Goal: Task Accomplishment & Management: Manage account settings

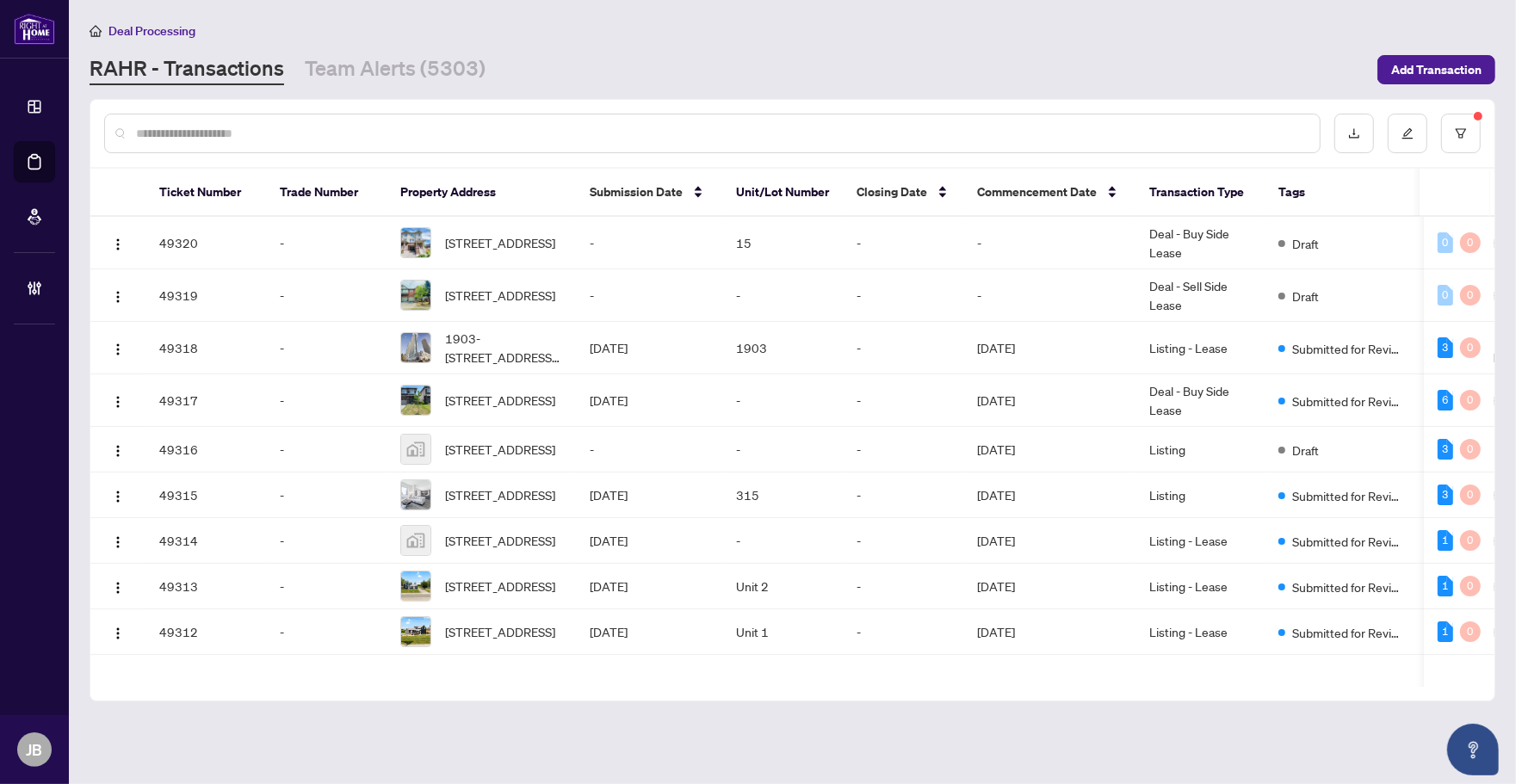
click at [208, 134] on input "text" at bounding box center [720, 132] width 1169 height 19
paste input "**********"
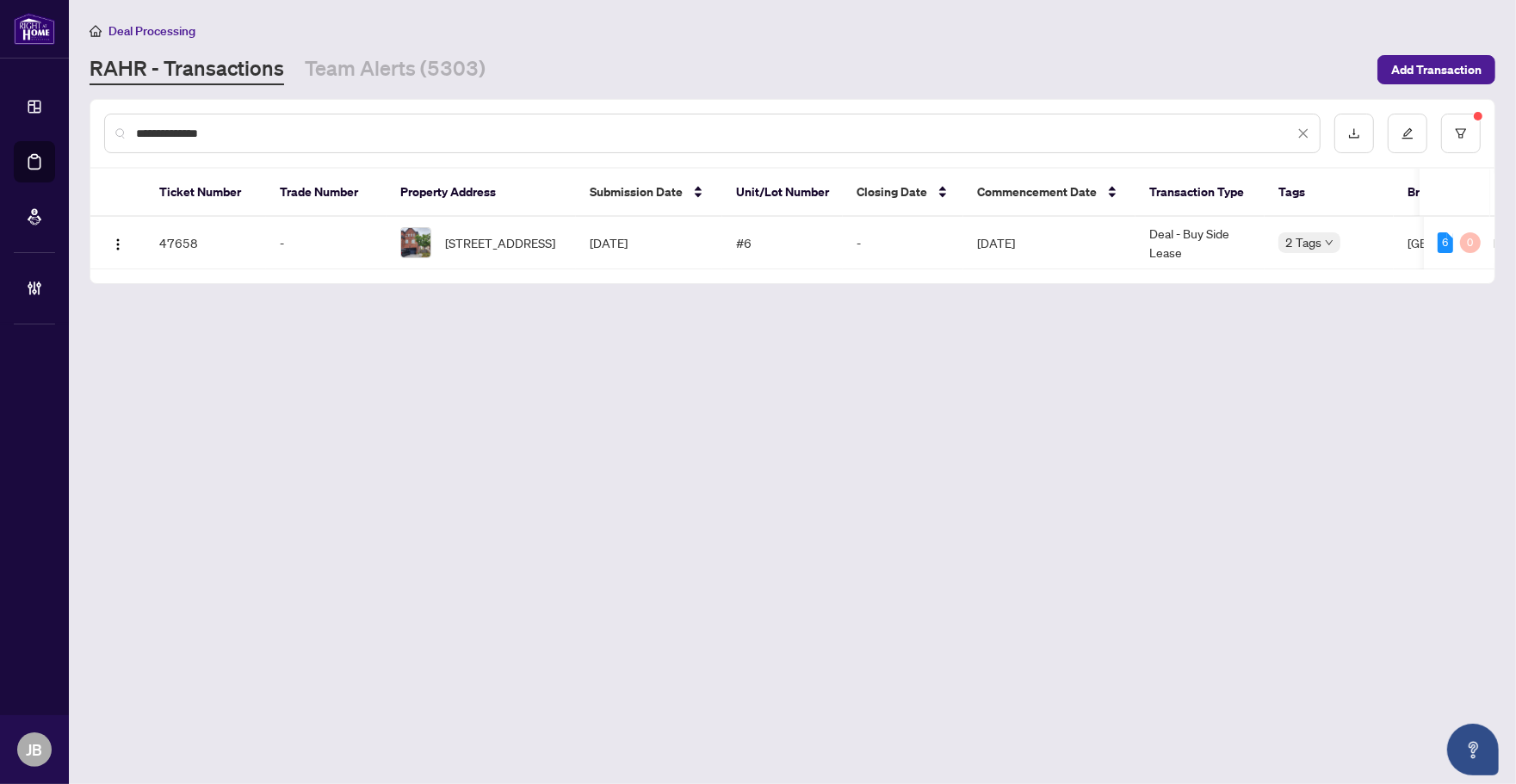
drag, startPoint x: 230, startPoint y: 134, endPoint x: 121, endPoint y: 131, distance: 109.0
click at [121, 131] on div "**********" at bounding box center [712, 133] width 1216 height 40
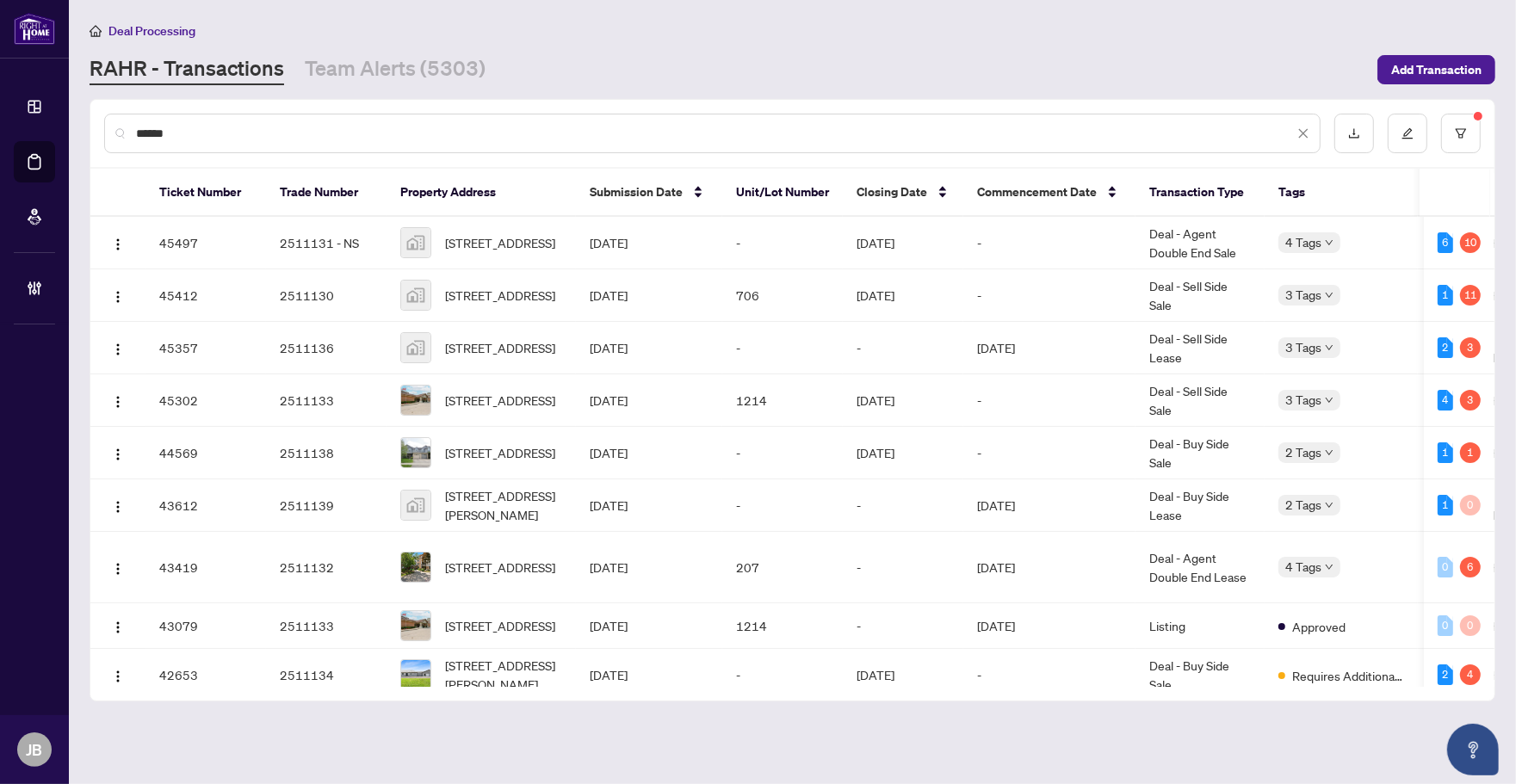
drag, startPoint x: 213, startPoint y: 134, endPoint x: 115, endPoint y: 130, distance: 98.1
click at [115, 130] on div "******" at bounding box center [712, 133] width 1216 height 40
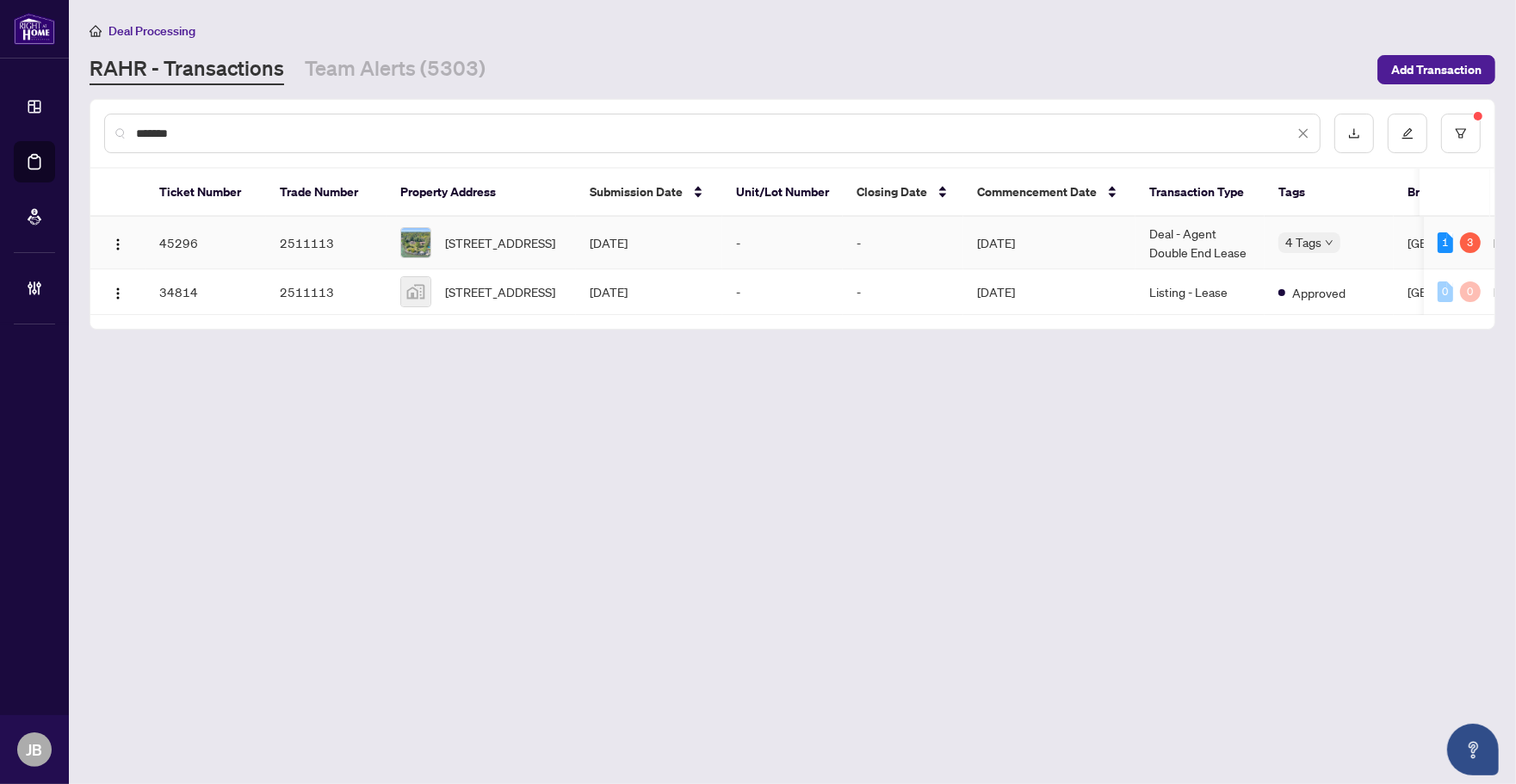
type input "*******"
click at [510, 242] on span "[STREET_ADDRESS]" at bounding box center [500, 242] width 110 height 19
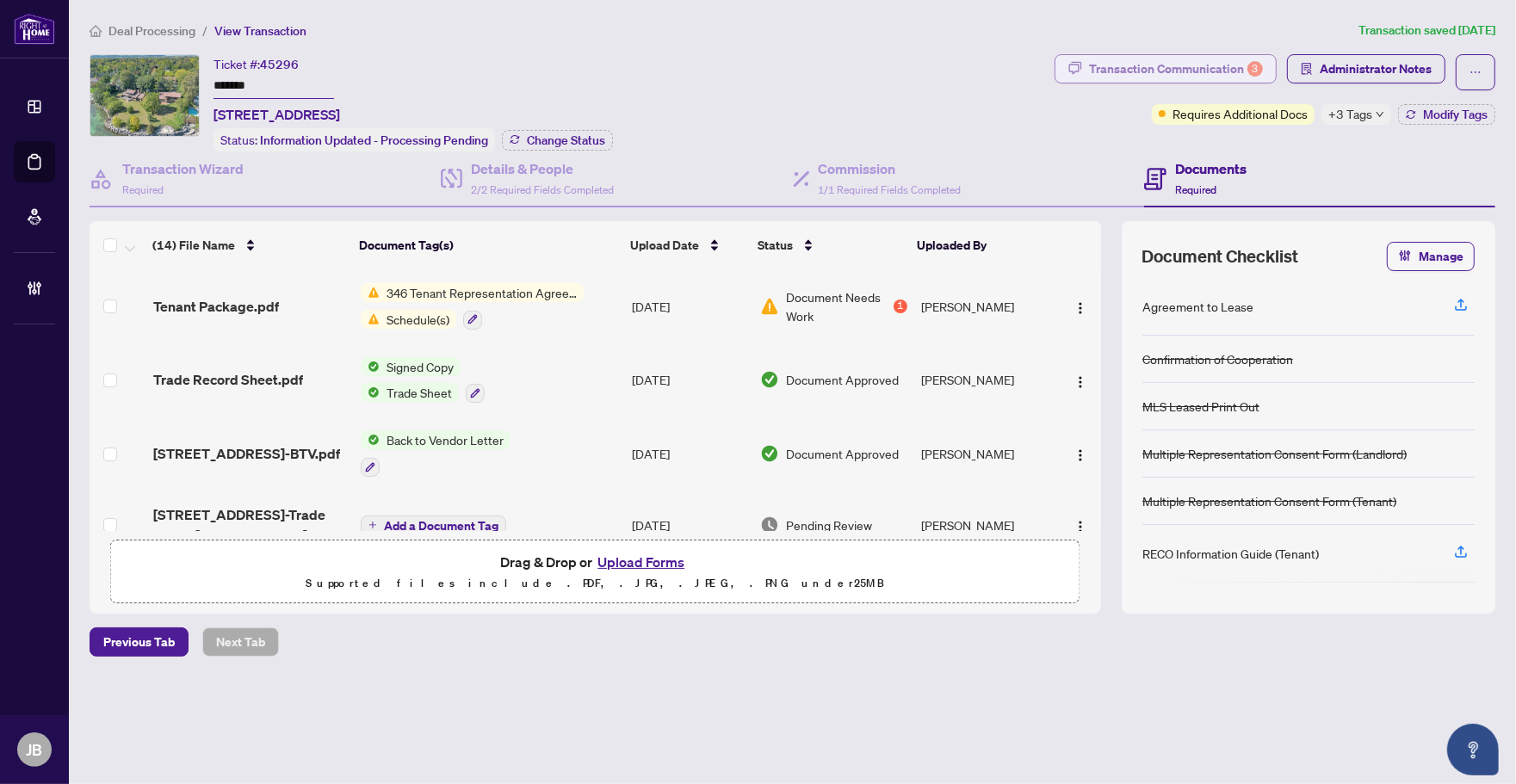
click at [1184, 71] on div "Transaction Communication 3" at bounding box center [1175, 68] width 174 height 28
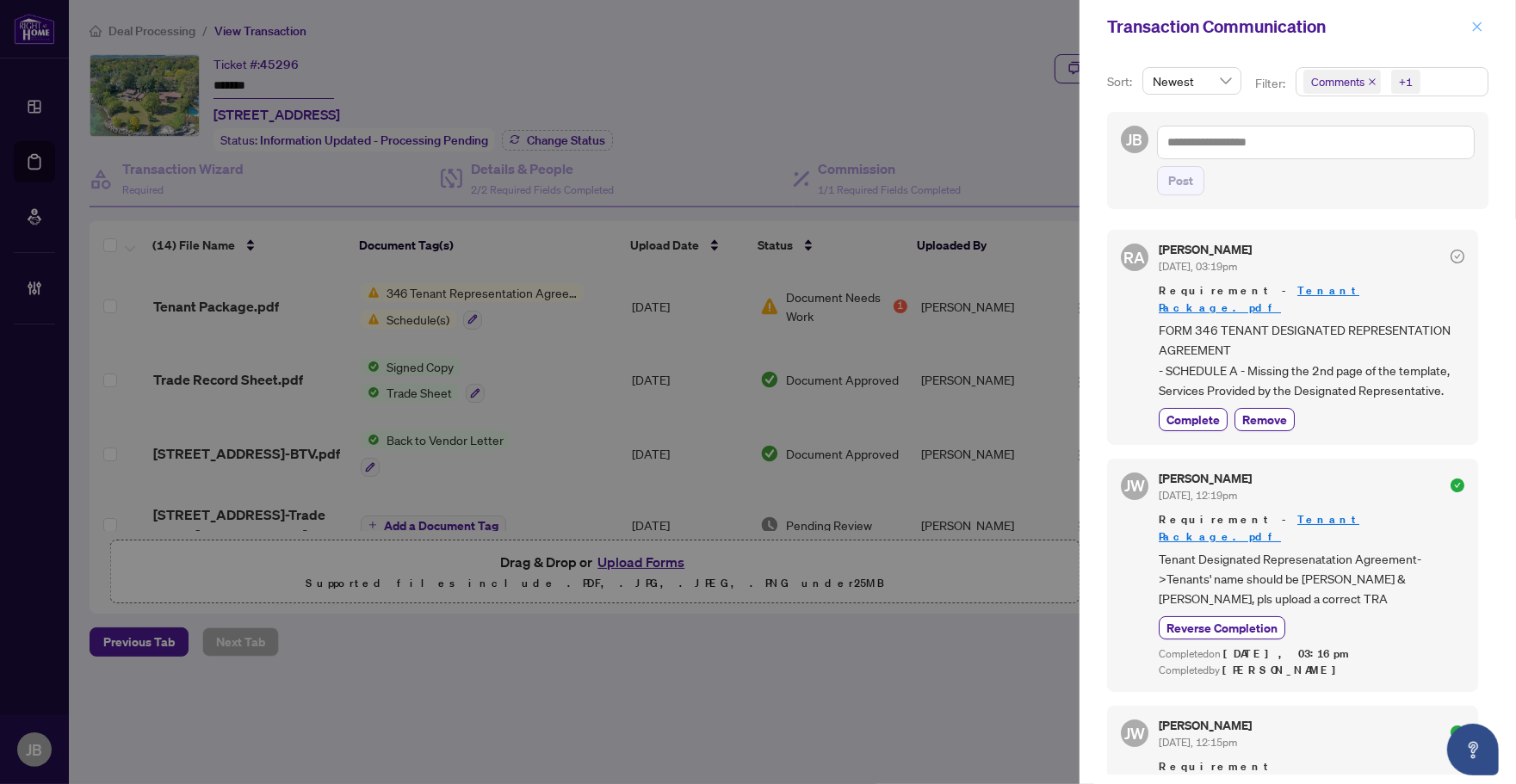
click at [1478, 22] on icon "close" at bounding box center [1477, 27] width 12 height 12
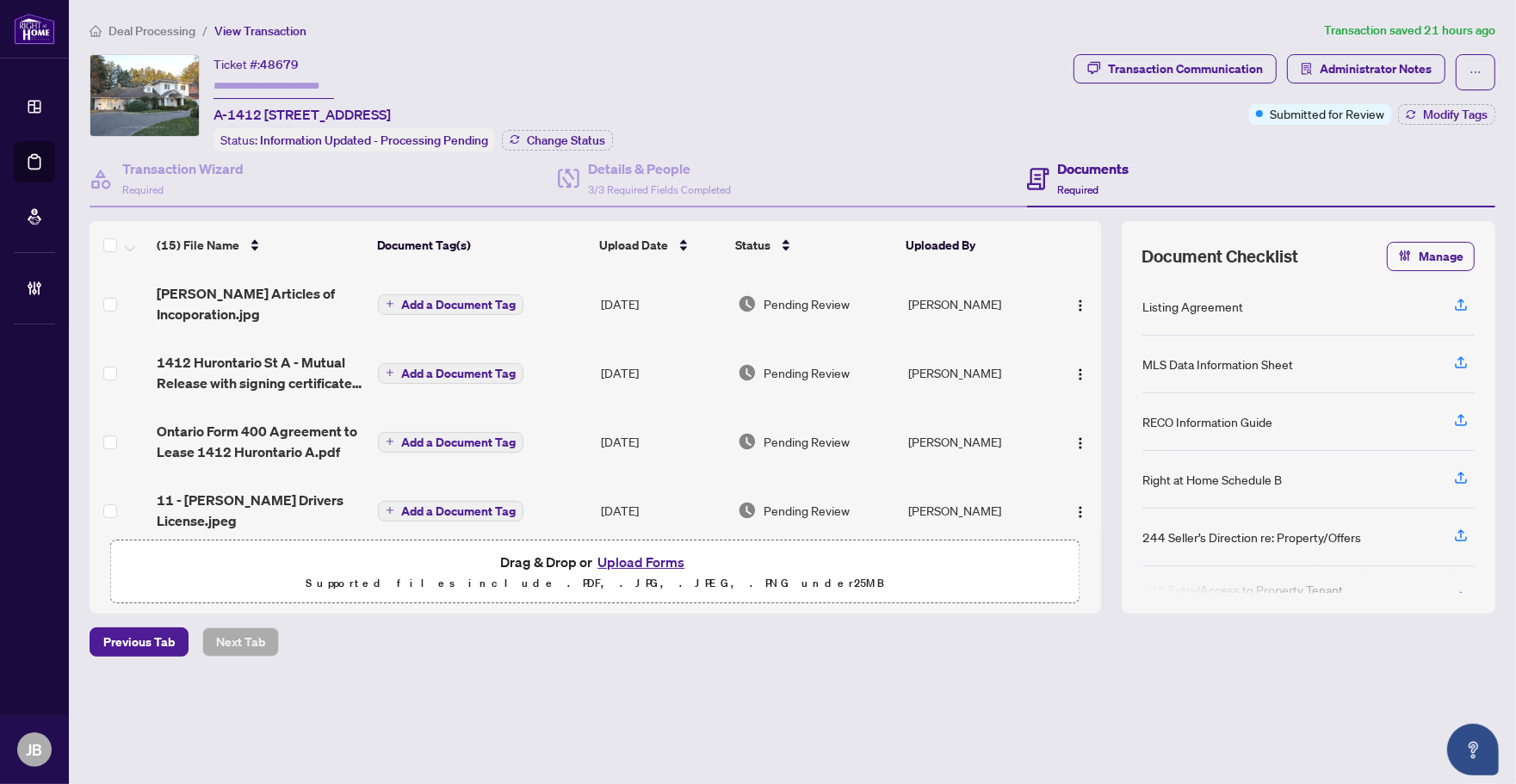
click at [656, 59] on div "Ticket #: 48679 A-1412 Hurontario St, Mississauga, Ontario L5G 3H4, Canada Stat…" at bounding box center [578, 102] width 977 height 97
drag, startPoint x: 299, startPoint y: 63, endPoint x: 261, endPoint y: 65, distance: 38.1
click at [261, 65] on div "Ticket #: 48679 A-1412 Hurontario St, Mississauga, Ontario L5G 3H4, Canada" at bounding box center [301, 89] width 177 height 70
copy span "48679"
click at [624, 105] on div "Ticket #: 48679 A-1412 Hurontario St, Mississauga, Ontario L5G 3H4, Canada Stat…" at bounding box center [578, 102] width 977 height 97
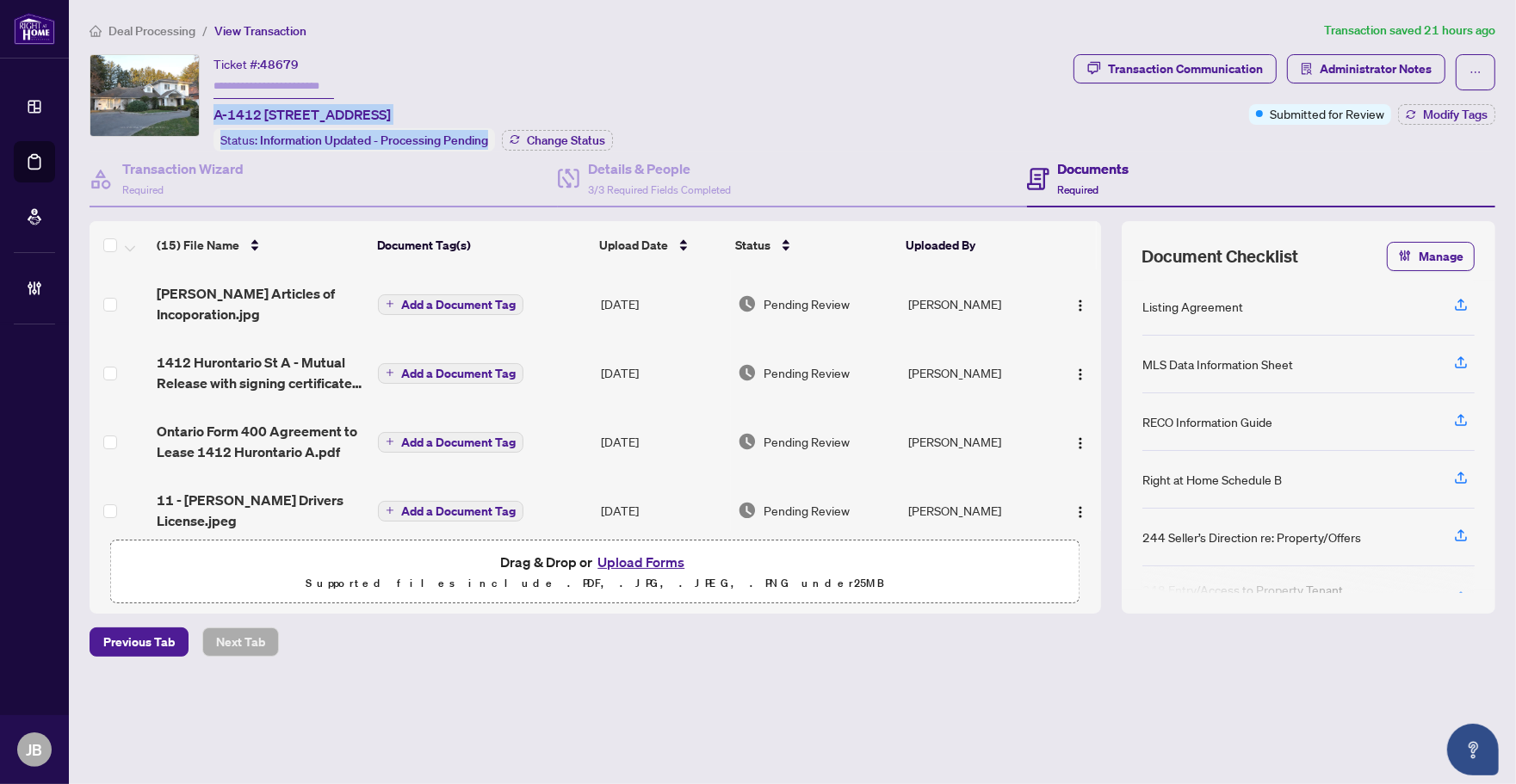
drag, startPoint x: 616, startPoint y: 112, endPoint x: 212, endPoint y: 112, distance: 404.0
click at [212, 112] on div "Ticket #: 48679 A-1412 Hurontario St, Mississauga, Ontario L5G 3H4, Canada Stat…" at bounding box center [578, 102] width 977 height 97
copy div "A-1412 Hurontario St, Mississauga, Ontario L5G 3H4, Canada Status: Information …"
click at [390, 116] on span "A-1412 Hurontario St, Mississauga, Ontario L5G 3H4, Canada" at bounding box center [301, 114] width 177 height 20
drag, startPoint x: 592, startPoint y: 108, endPoint x: 216, endPoint y: 118, distance: 376.1
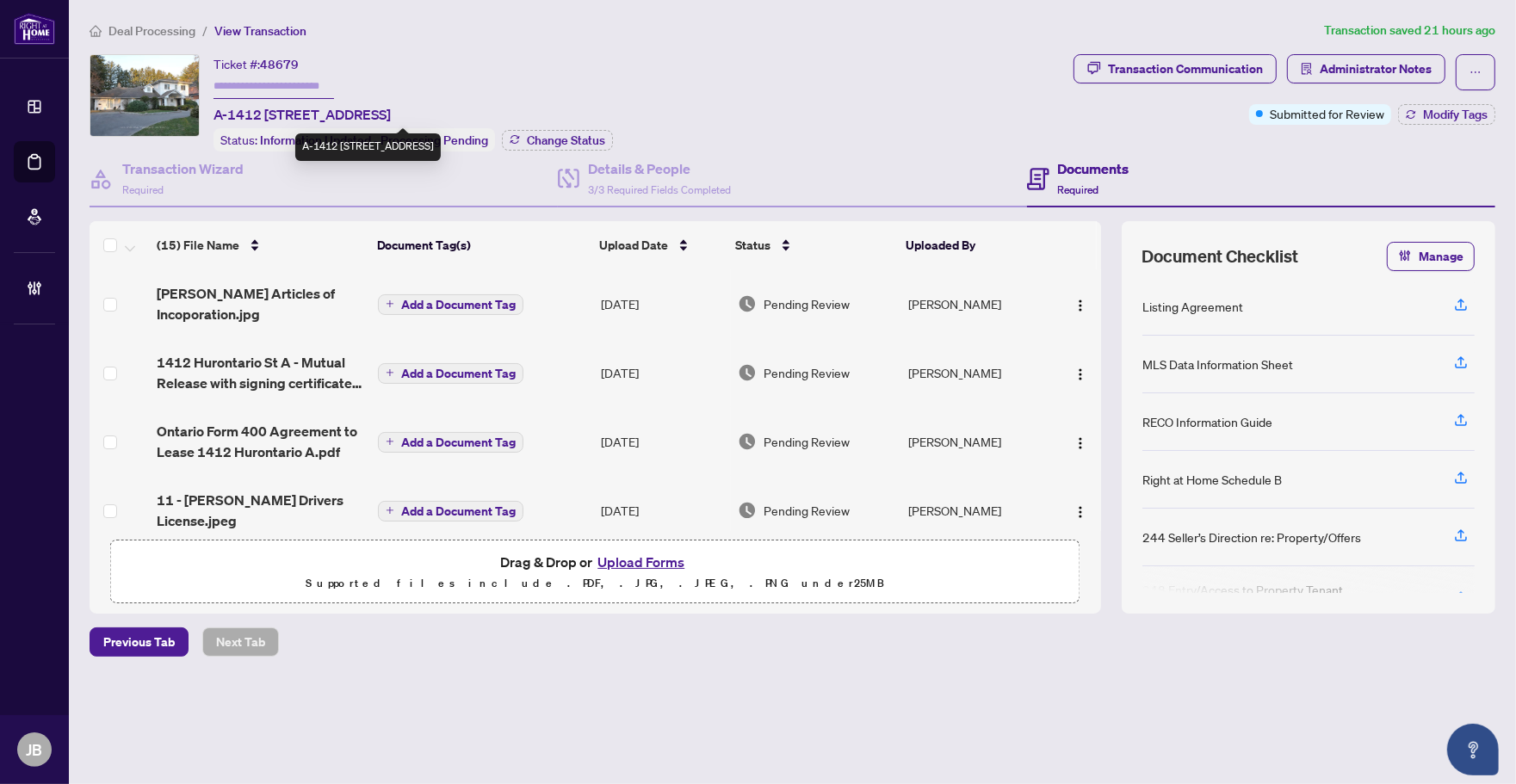
click at [216, 118] on div "Ticket #: 48679 A-1412 Hurontario St, Mississauga, Ontario L5G 3H4, Canada Stat…" at bounding box center [413, 102] width 399 height 97
copy span "A-1412 Hurontario St, Mississauga, Ontario L5G 3H4, Canada"
drag, startPoint x: 301, startPoint y: 60, endPoint x: 261, endPoint y: 65, distance: 40.3
click at [261, 65] on div "Ticket #: 48679 A-1412 Hurontario St, Mississauga, Ontario L5G 3H4, Canada" at bounding box center [301, 89] width 177 height 70
copy span "48679"
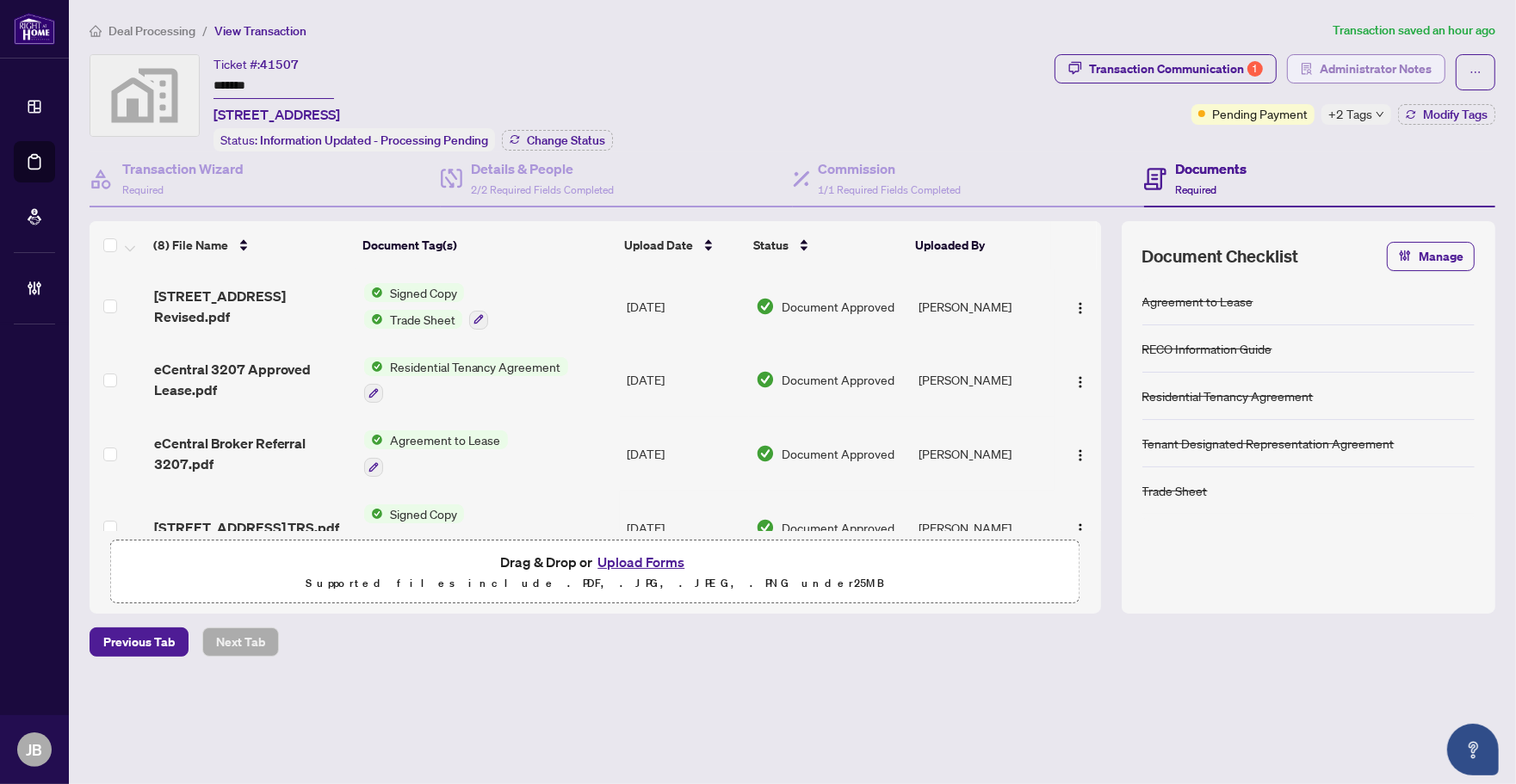
click at [1355, 58] on span "Administrator Notes" at bounding box center [1376, 68] width 112 height 28
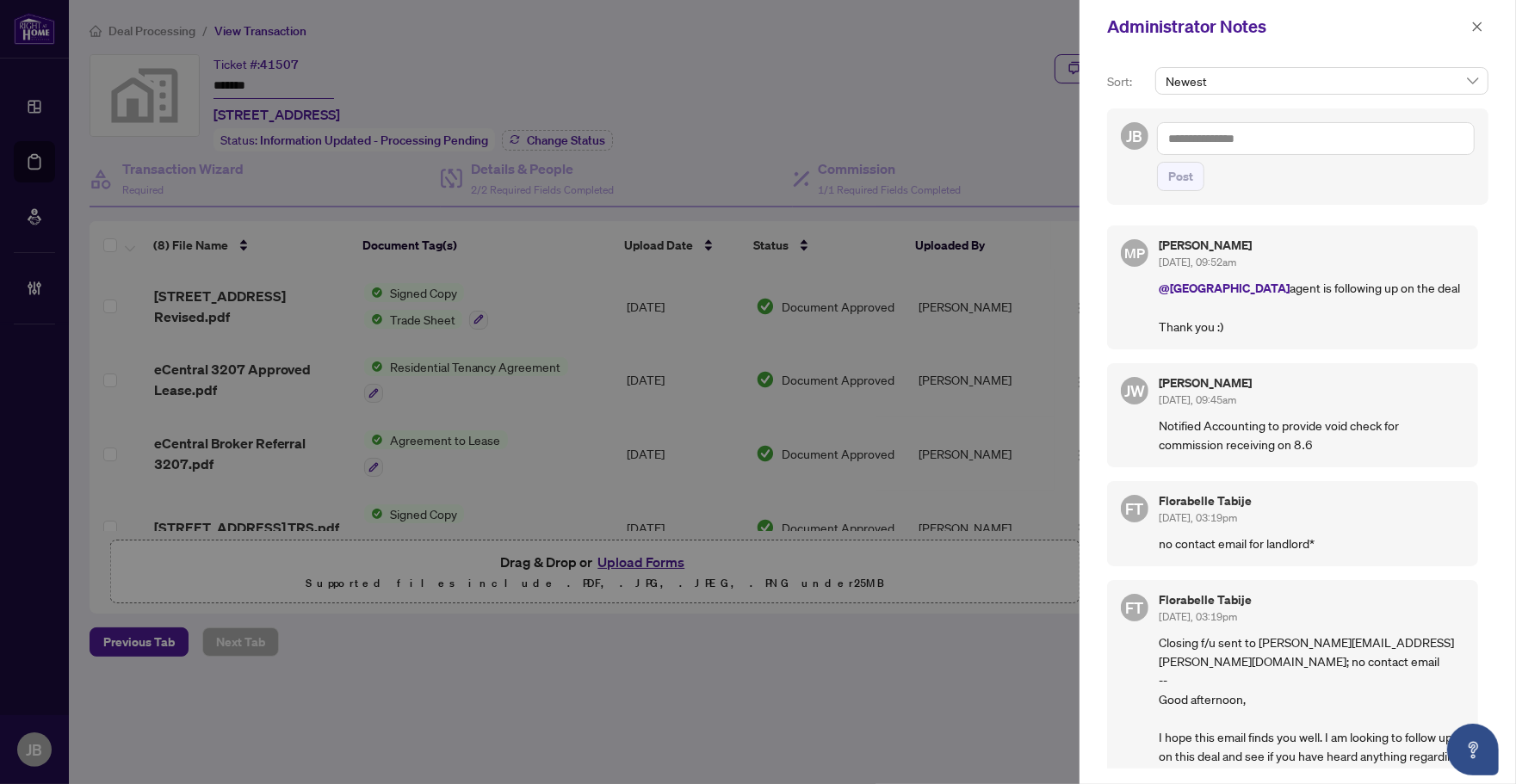
click at [1287, 140] on textarea at bounding box center [1315, 138] width 317 height 33
type textarea "**********"
drag, startPoint x: 1175, startPoint y: 174, endPoint x: 1379, endPoint y: 284, distance: 231.8
click at [1175, 177] on span "Post" at bounding box center [1180, 176] width 25 height 28
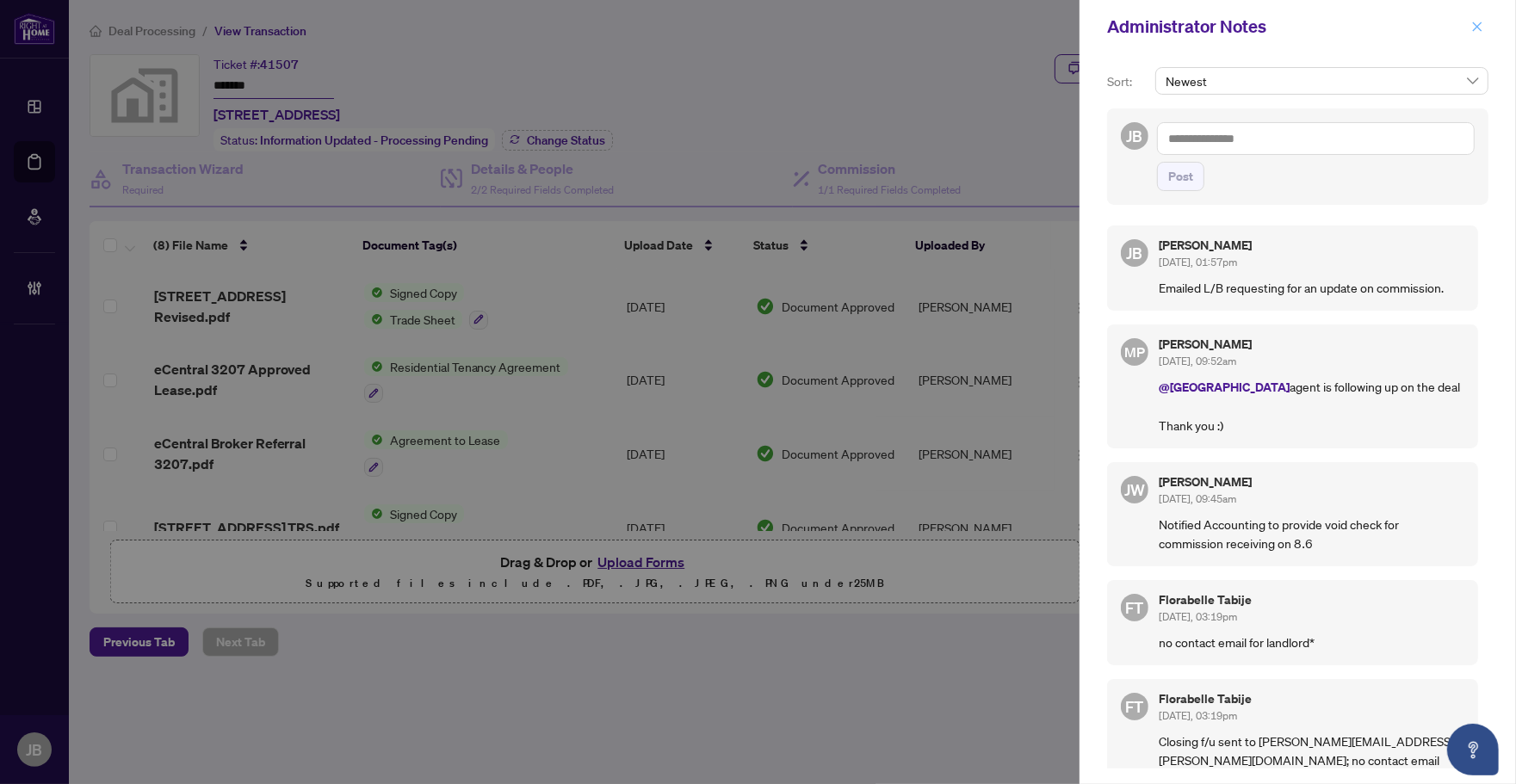
click at [1476, 28] on icon "close" at bounding box center [1477, 26] width 10 height 10
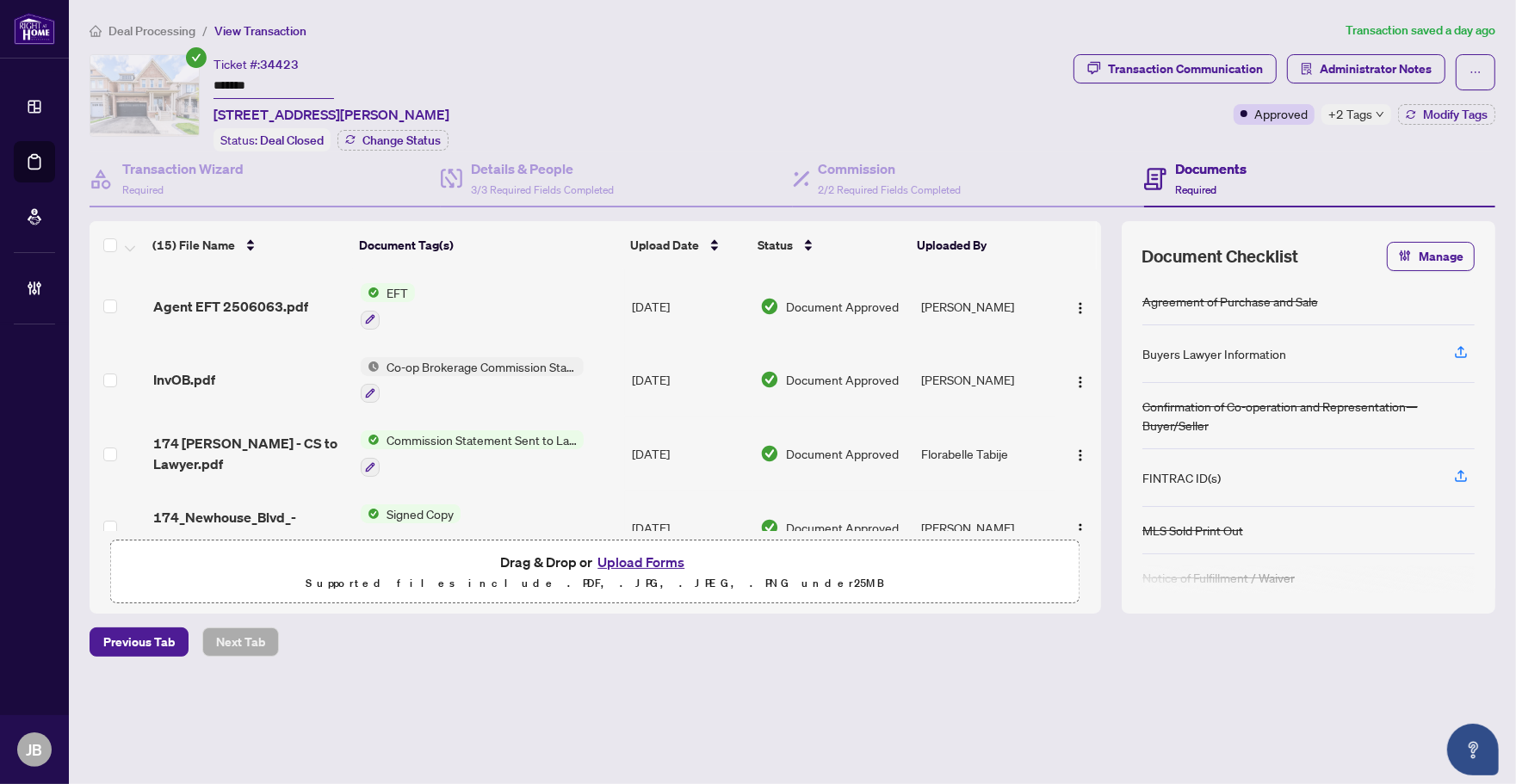
click at [1362, 109] on span "+2 Tags" at bounding box center [1349, 114] width 44 height 20
click at [1151, 133] on div "Transaction Communication Administrator Notes Approved +2 Tags Modify Tags" at bounding box center [1284, 102] width 429 height 97
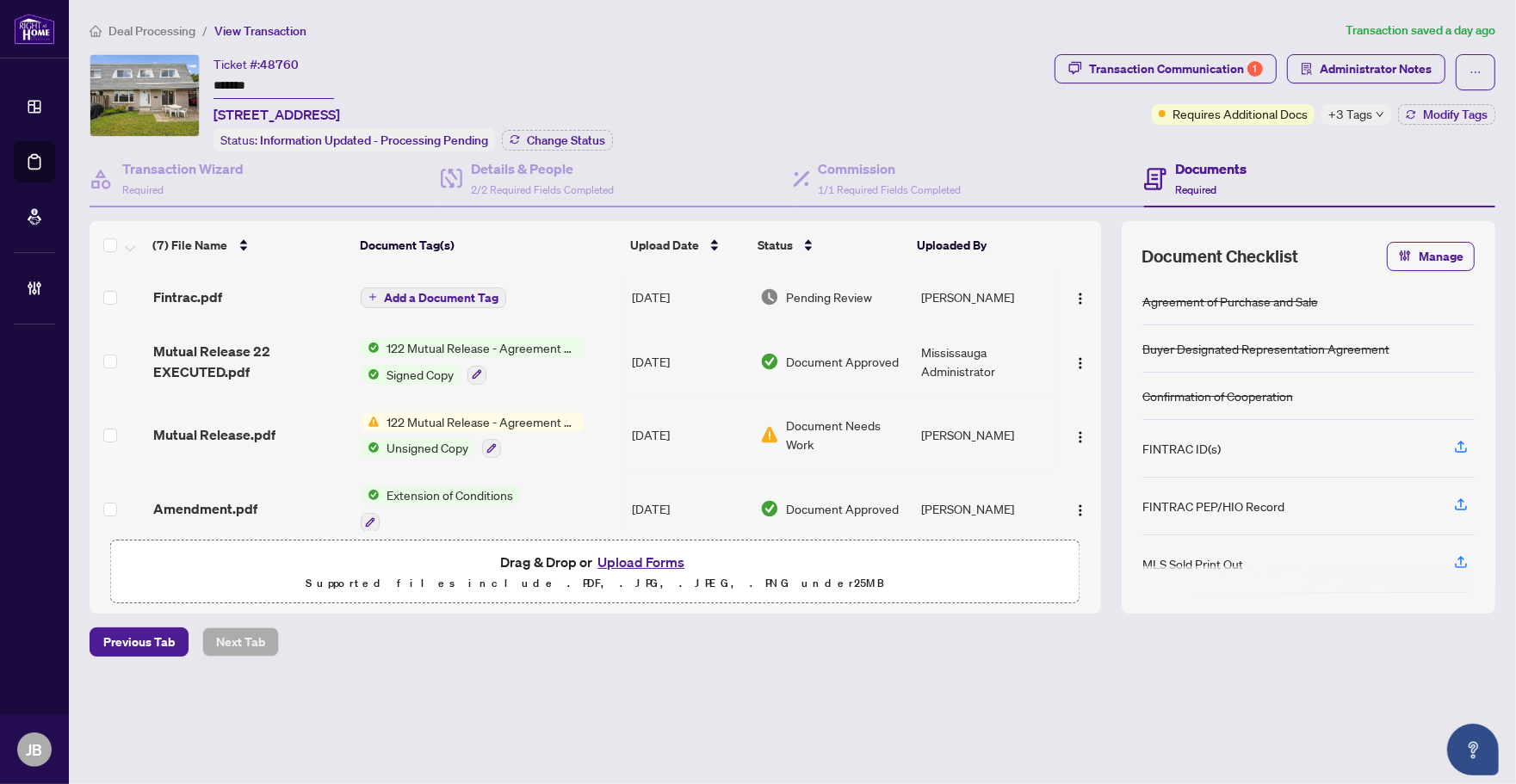
click at [1338, 116] on span "+3 Tags" at bounding box center [1349, 114] width 44 height 20
drag, startPoint x: 896, startPoint y: 66, endPoint x: 784, endPoint y: 233, distance: 201.1
click at [897, 66] on div "Ticket #: 48760 ******* 52-14 Williamsburg Road, Kitchener, ON N2E 1W1, Canada …" at bounding box center [568, 102] width 958 height 97
click at [786, 293] on span "Pending Review" at bounding box center [829, 296] width 86 height 19
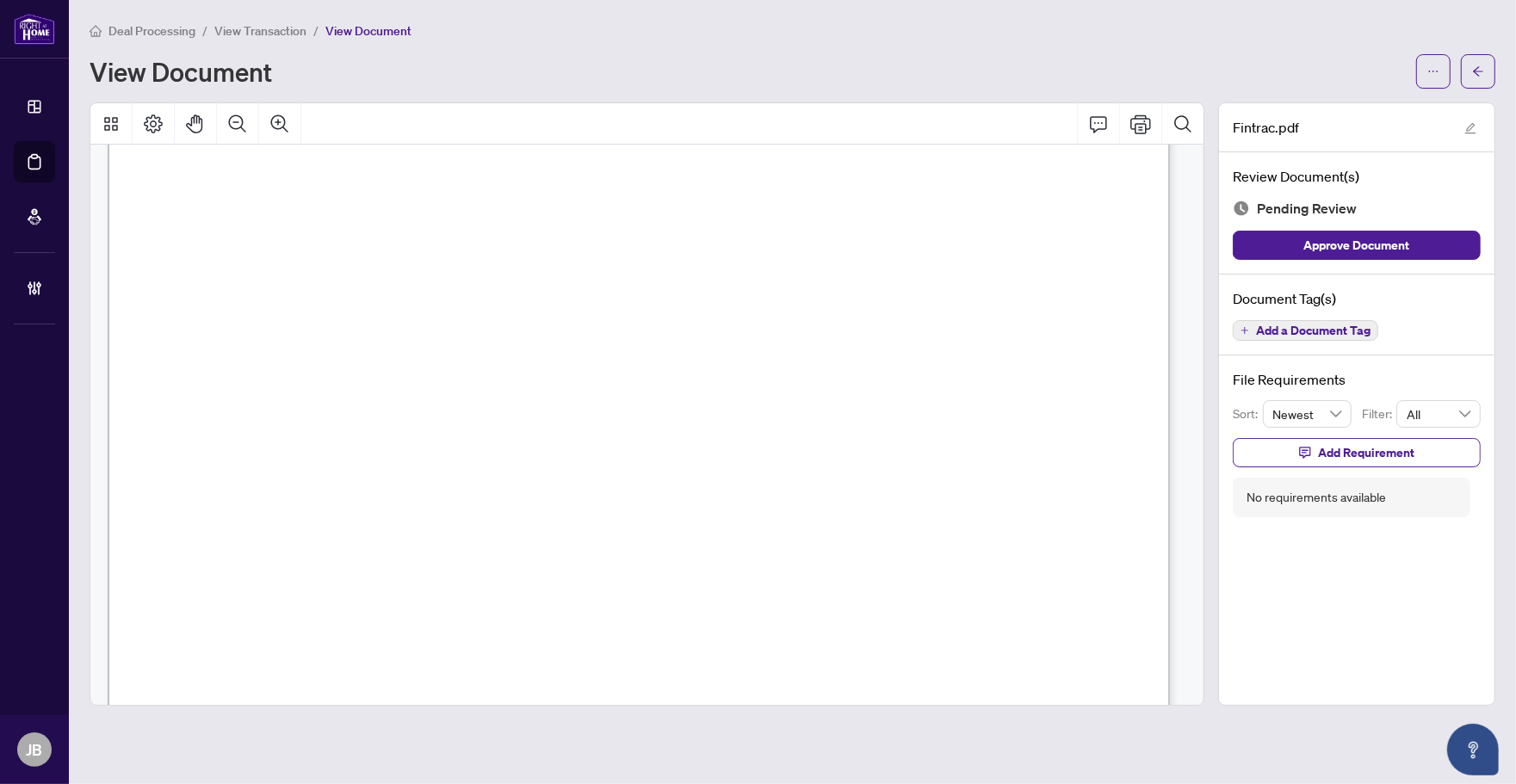
scroll to position [323, 0]
click at [1328, 324] on span "Add a Document Tag" at bounding box center [1312, 331] width 115 height 12
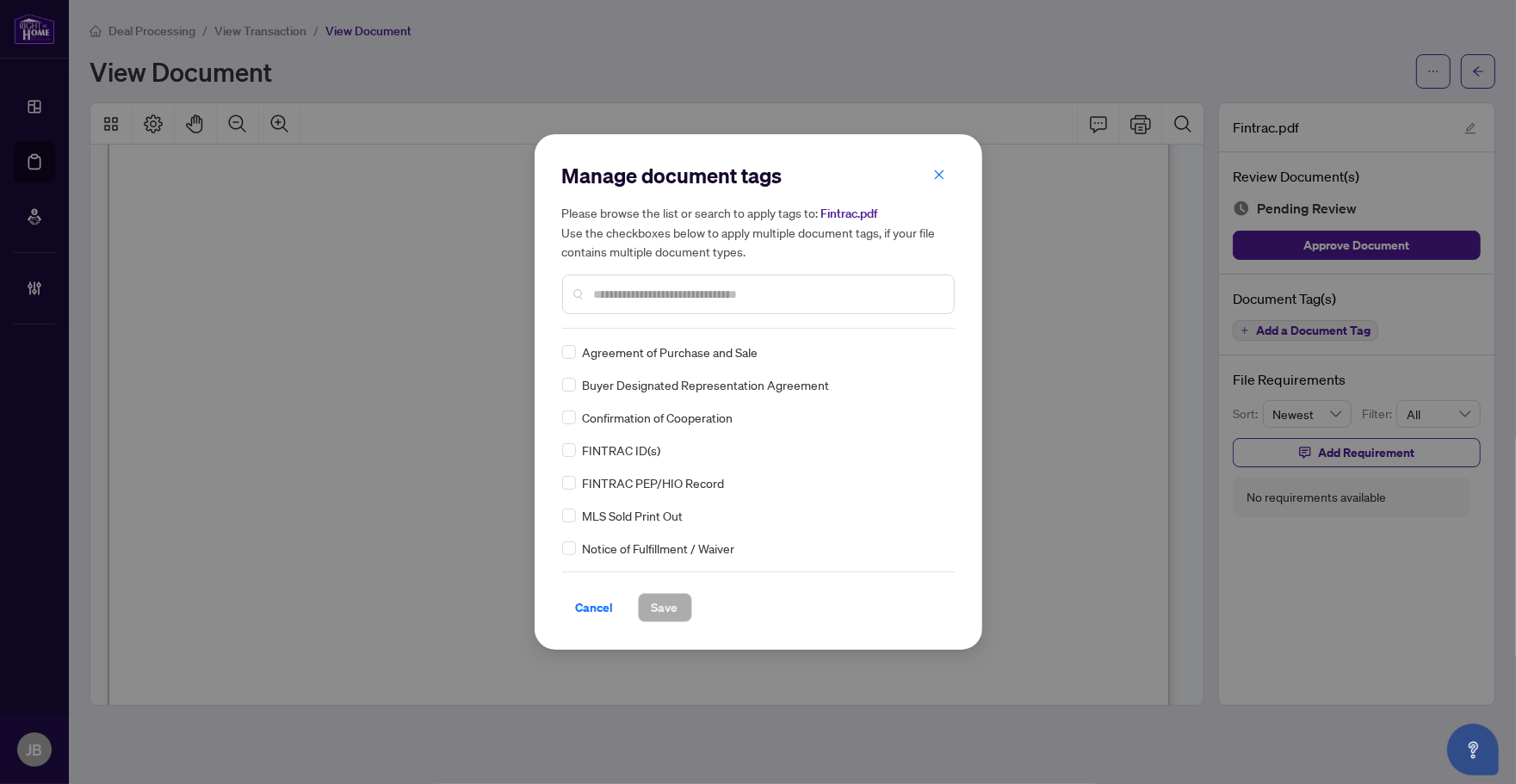
click at [638, 297] on input "text" at bounding box center [766, 293] width 346 height 19
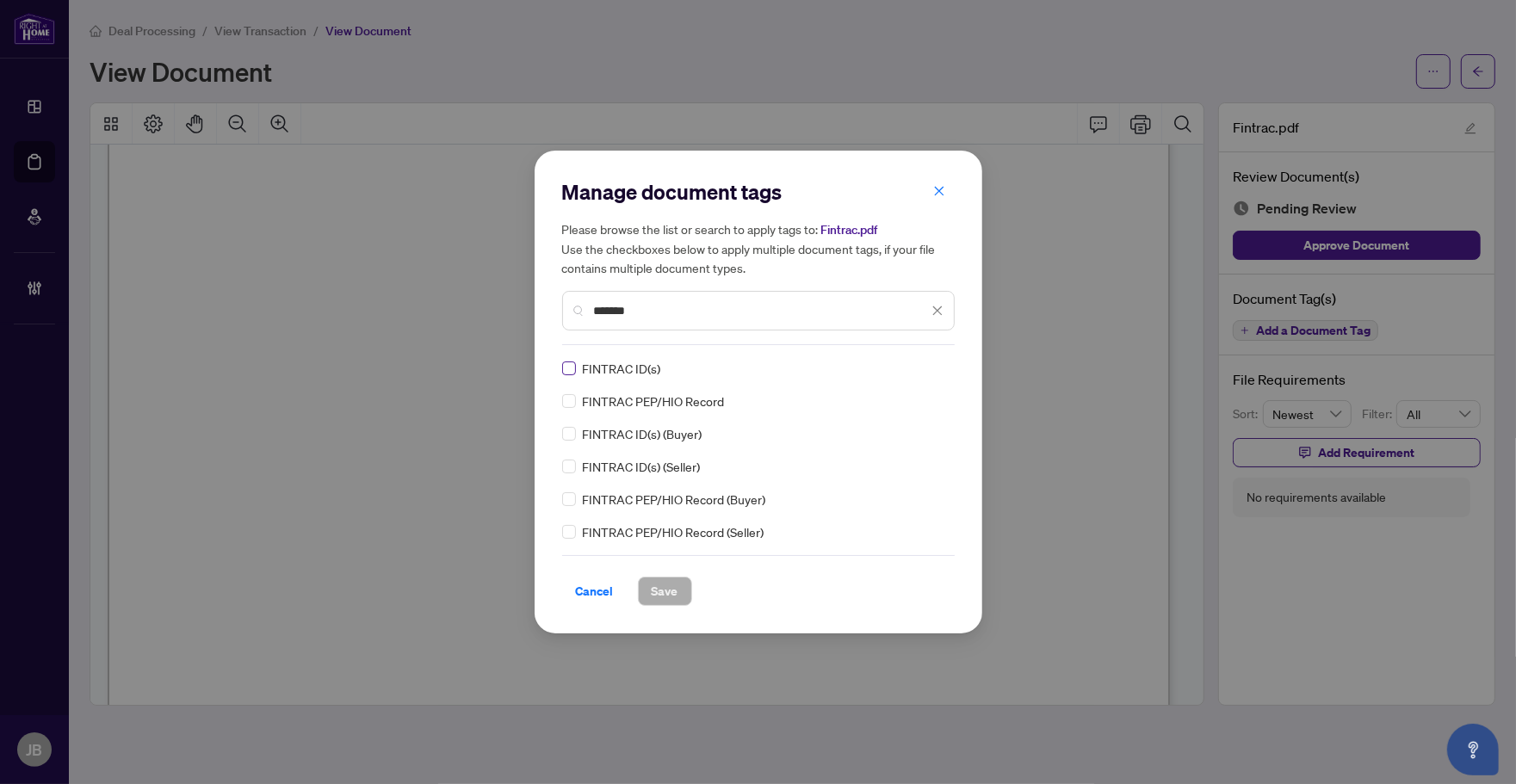
type input "*******"
click at [939, 365] on icon at bounding box center [938, 368] width 11 height 7
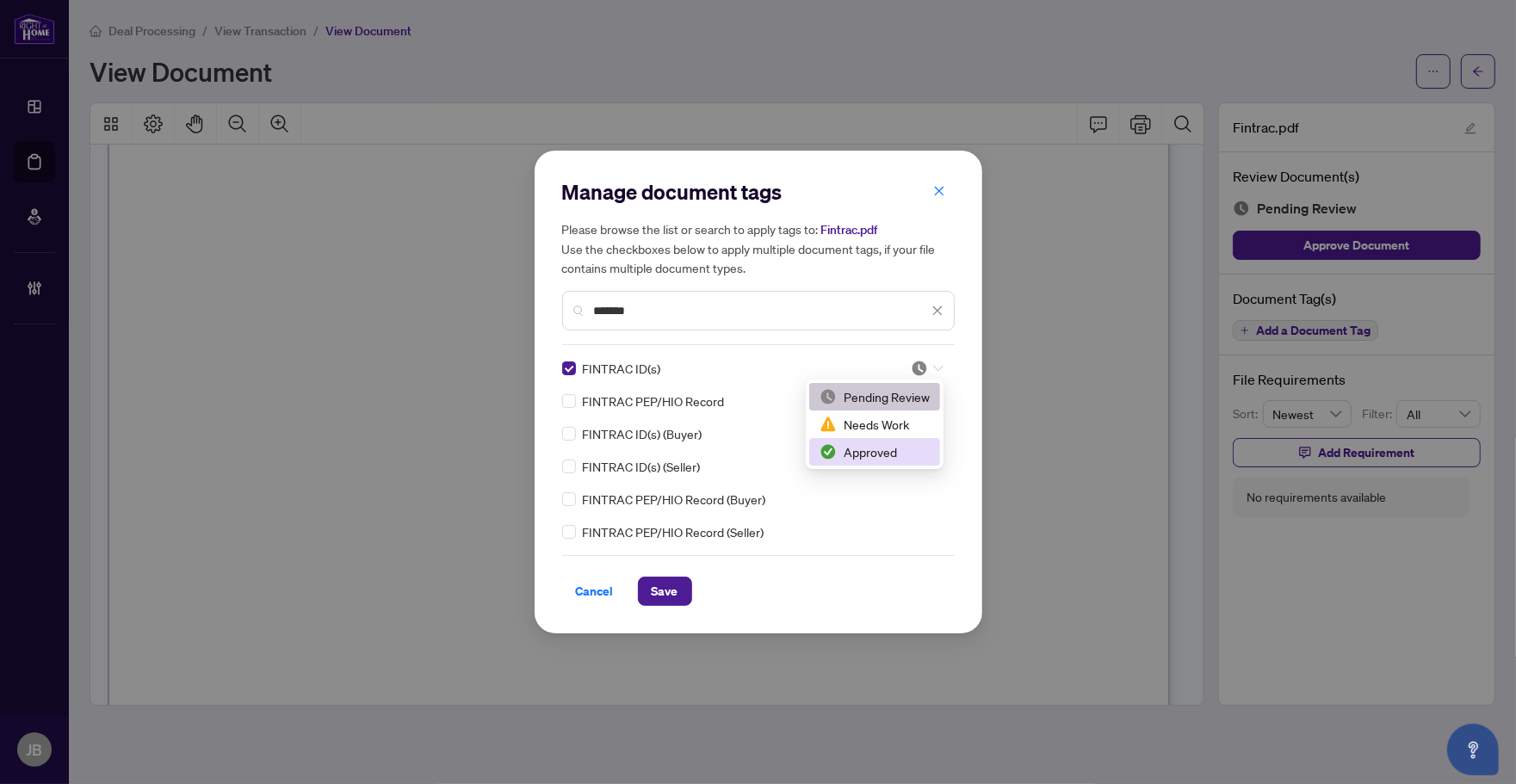
click at [899, 445] on div "Approved" at bounding box center [874, 452] width 110 height 19
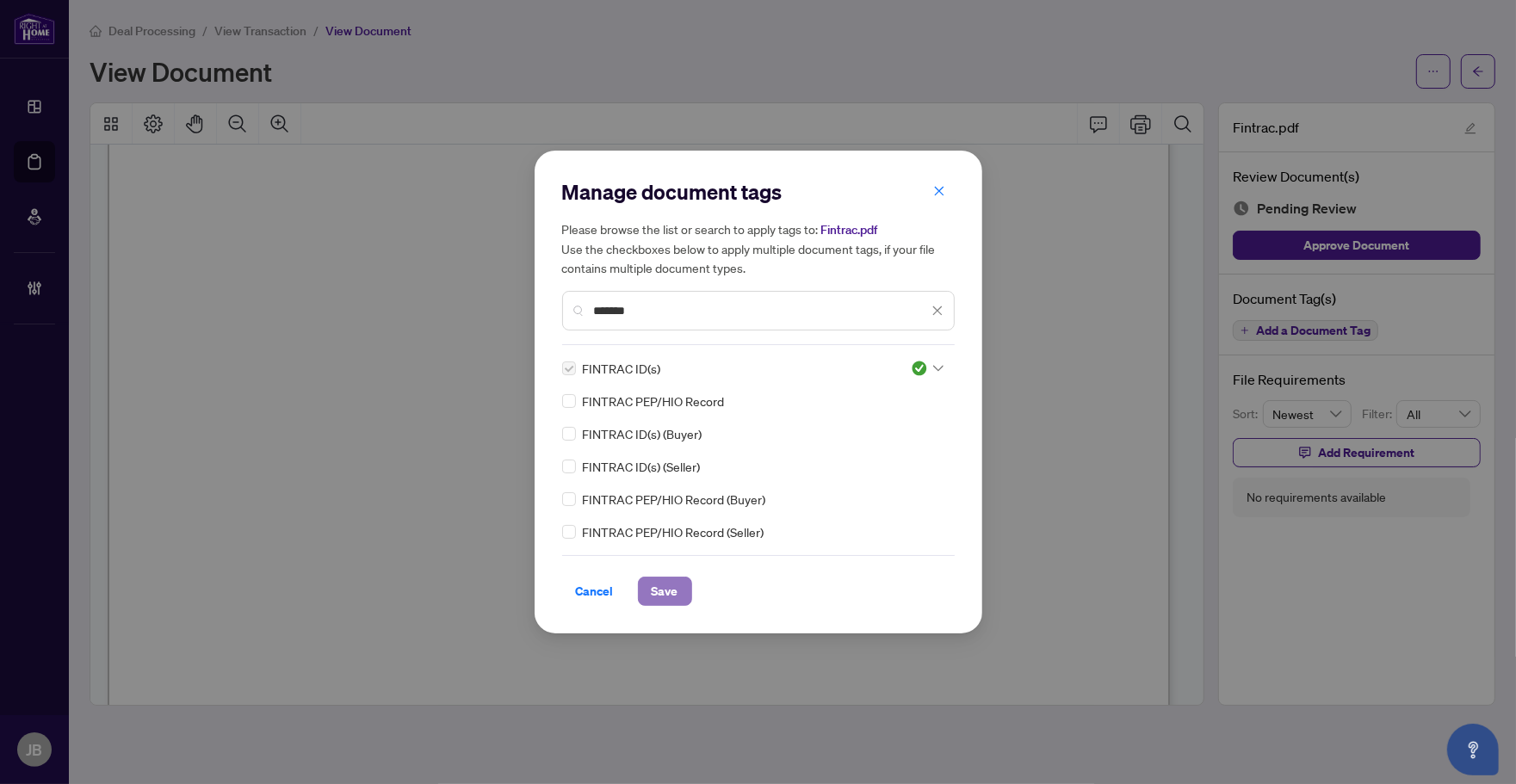
click at [661, 595] on span "Save" at bounding box center [665, 590] width 27 height 28
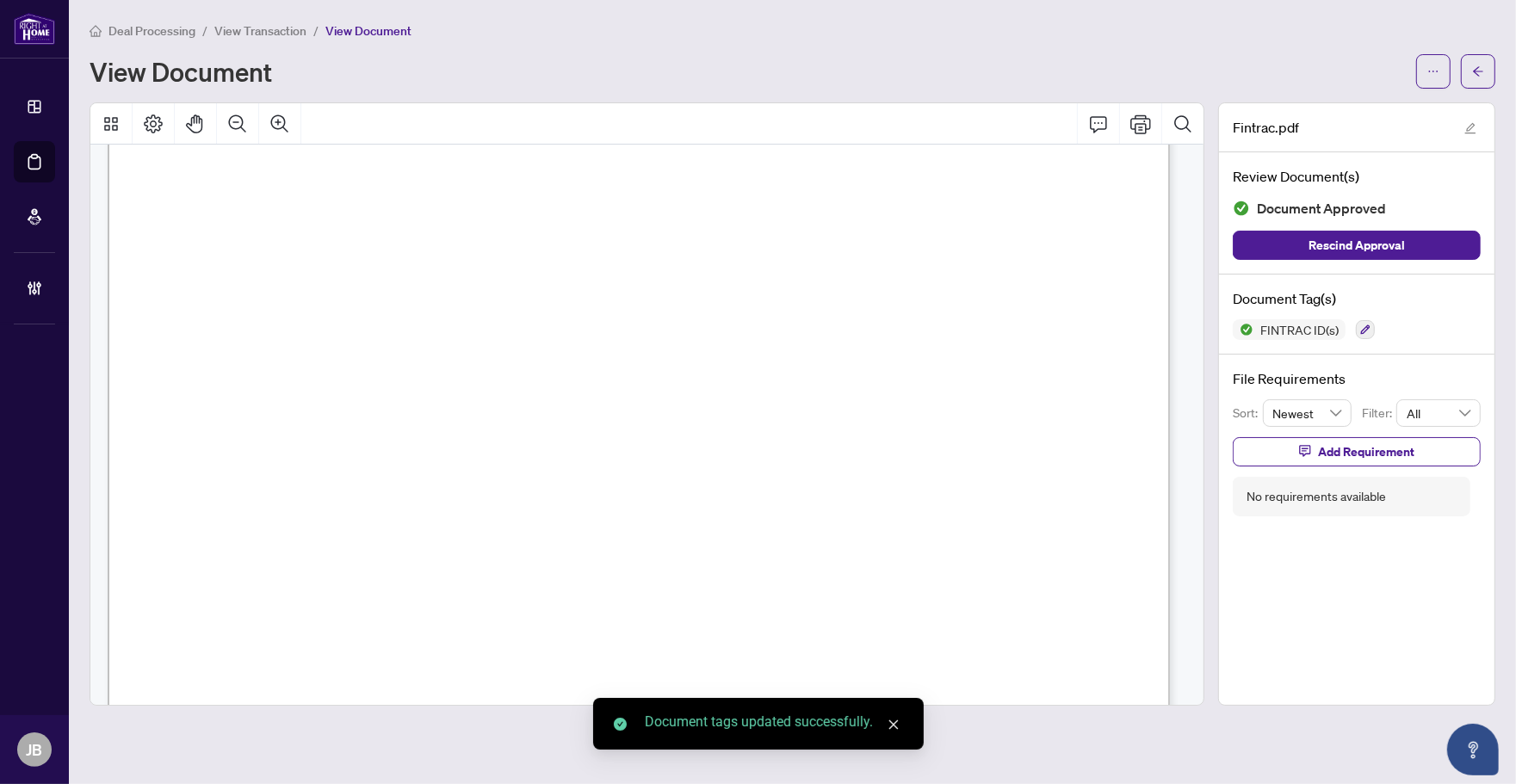
drag, startPoint x: 1480, startPoint y: 67, endPoint x: 1179, endPoint y: 7, distance: 306.9
click at [1481, 67] on icon "arrow-left" at bounding box center [1478, 72] width 12 height 12
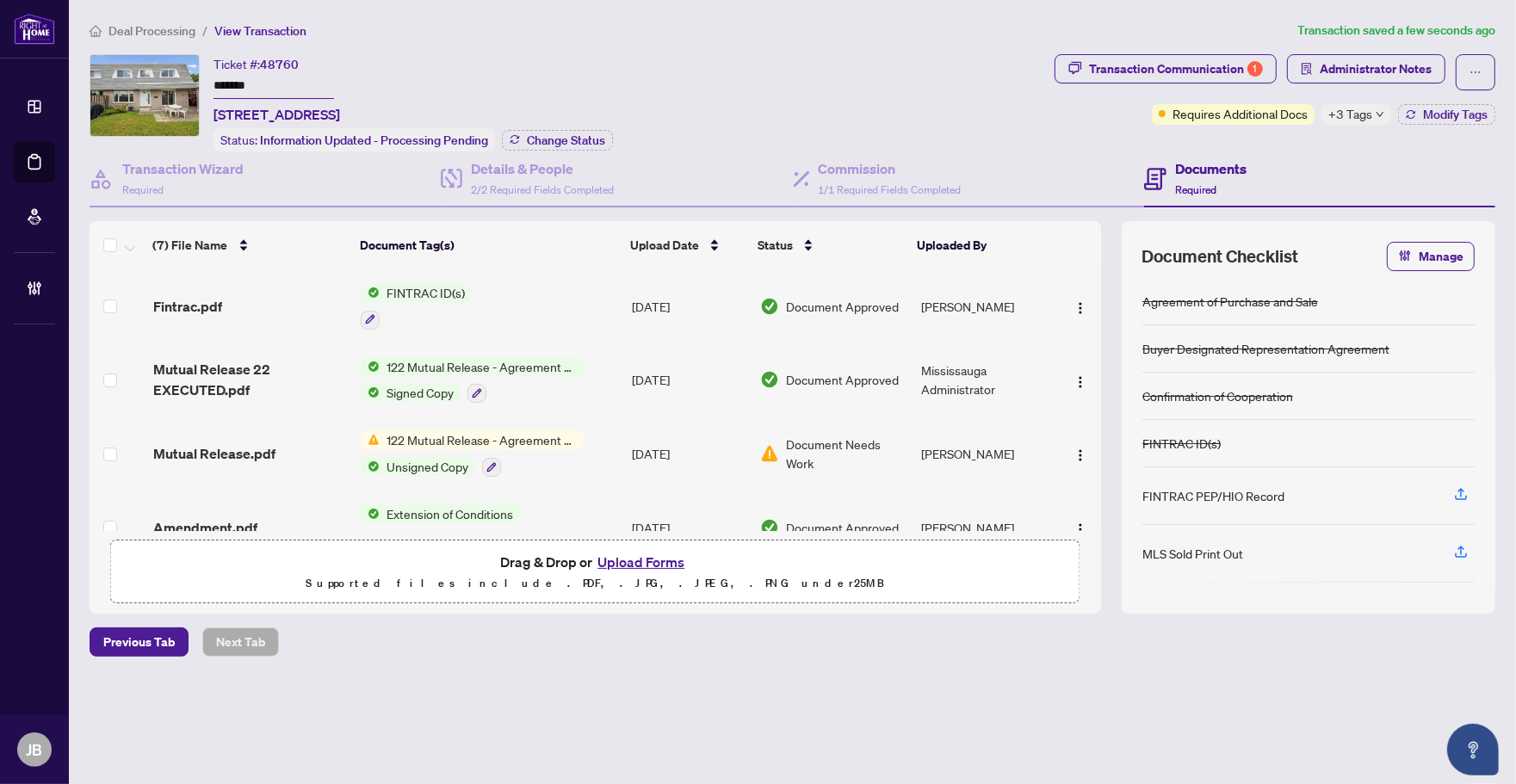
click at [1356, 109] on span "+3 Tags" at bounding box center [1349, 114] width 44 height 20
drag, startPoint x: 1026, startPoint y: 140, endPoint x: 1376, endPoint y: 127, distance: 350.2
click at [1026, 139] on div "Ticket #: 48760 ******* 52-14 Williamsburg Road, Kitchener, ON N2E 1W1, Canada …" at bounding box center [568, 102] width 958 height 97
click at [1450, 114] on span "Modify Tags" at bounding box center [1455, 115] width 65 height 12
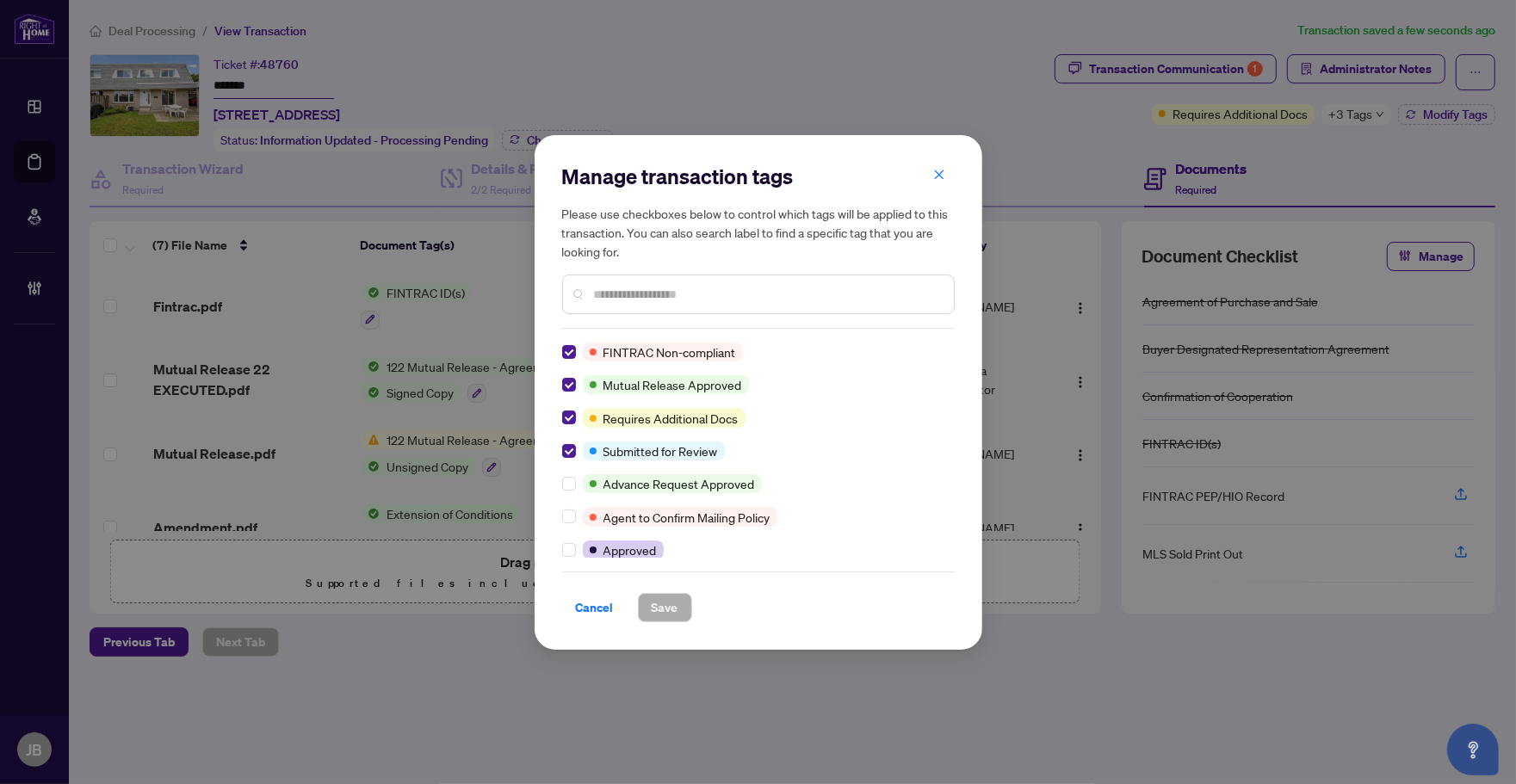
click at [948, 169] on button "button" at bounding box center [939, 175] width 35 height 29
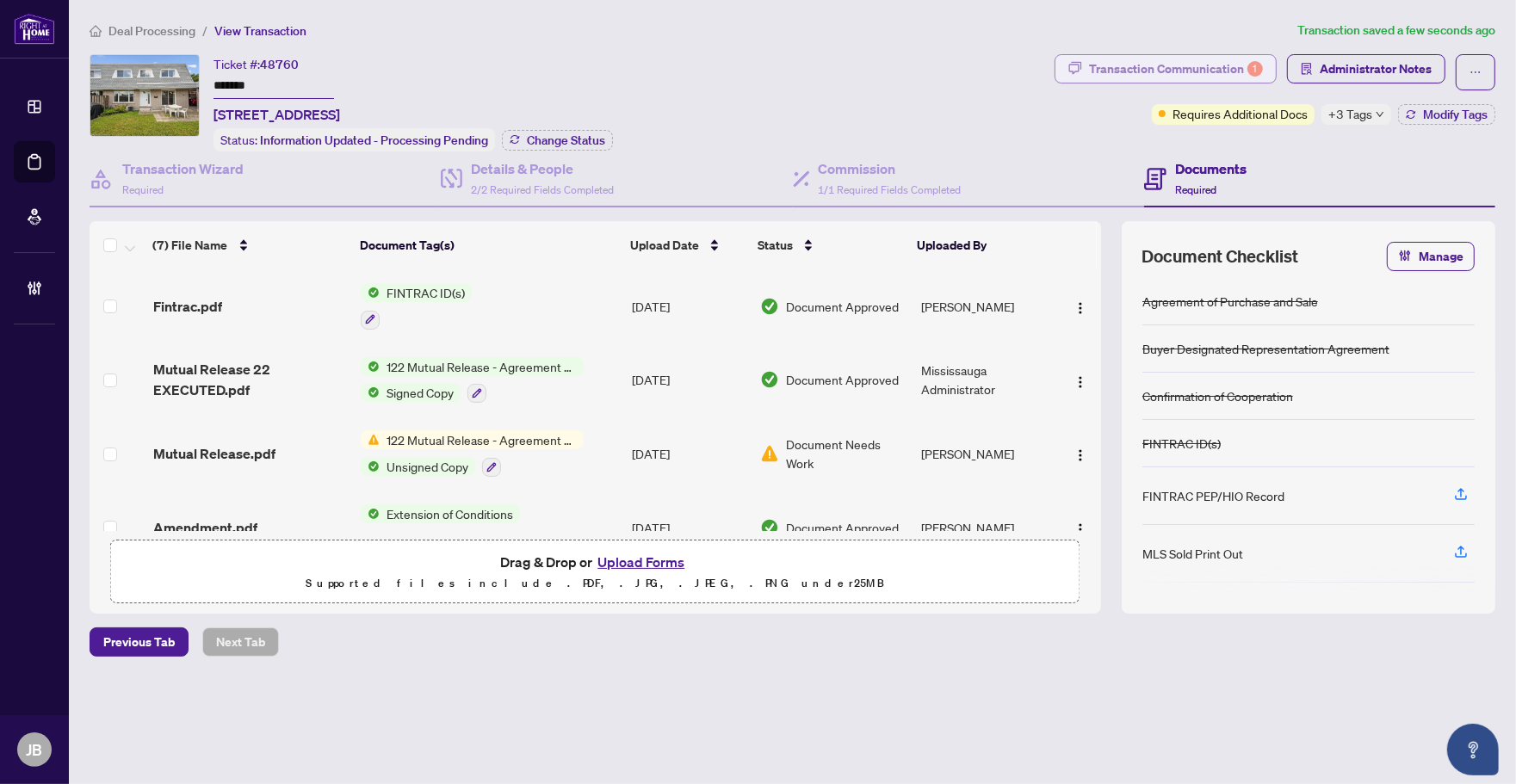
click at [1215, 60] on div "Transaction Communication 1" at bounding box center [1175, 68] width 174 height 28
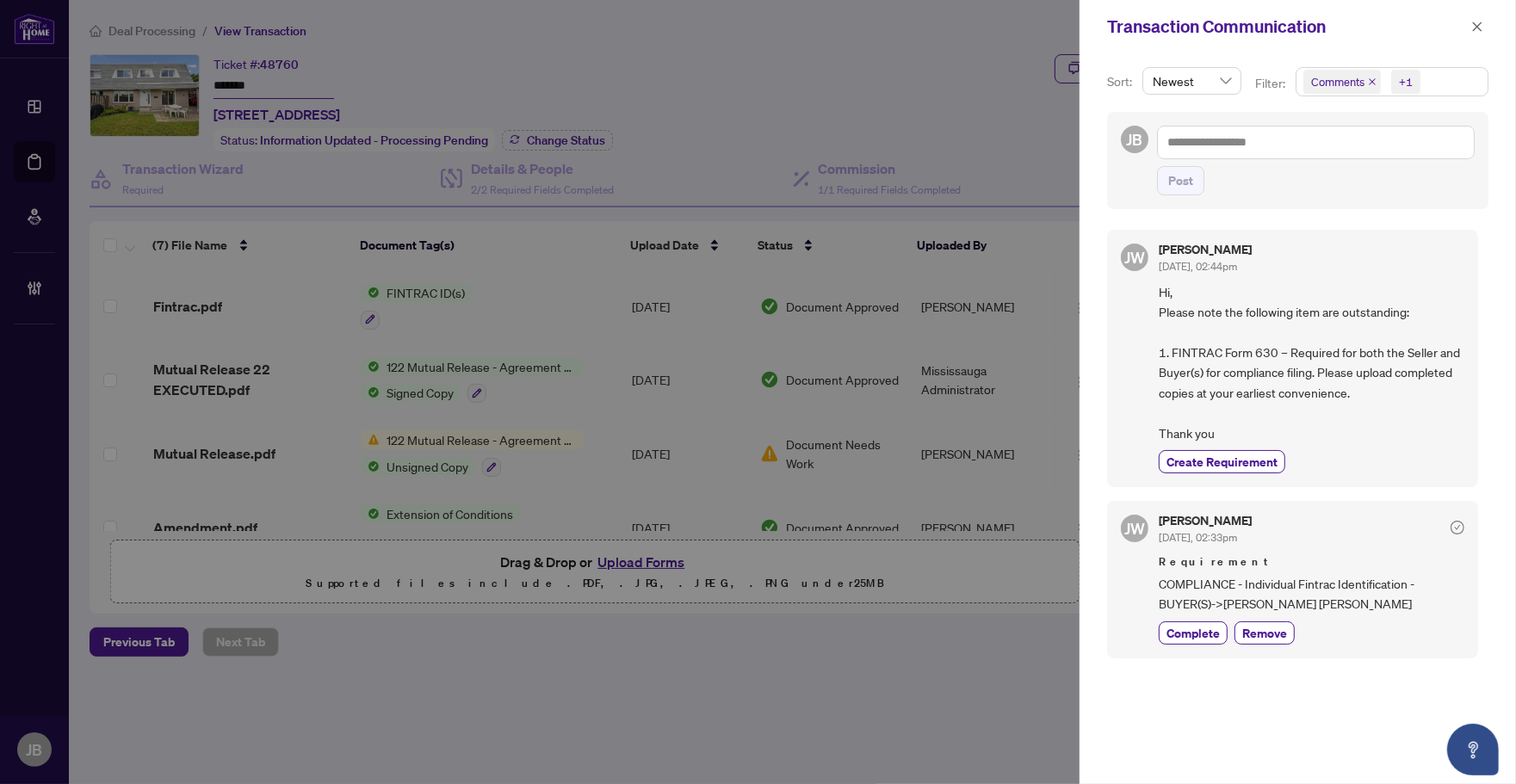
click at [1442, 83] on span "Comments +1" at bounding box center [1392, 81] width 191 height 28
click at [1315, 151] on span "Select Comments" at bounding box center [1311, 154] width 13 height 13
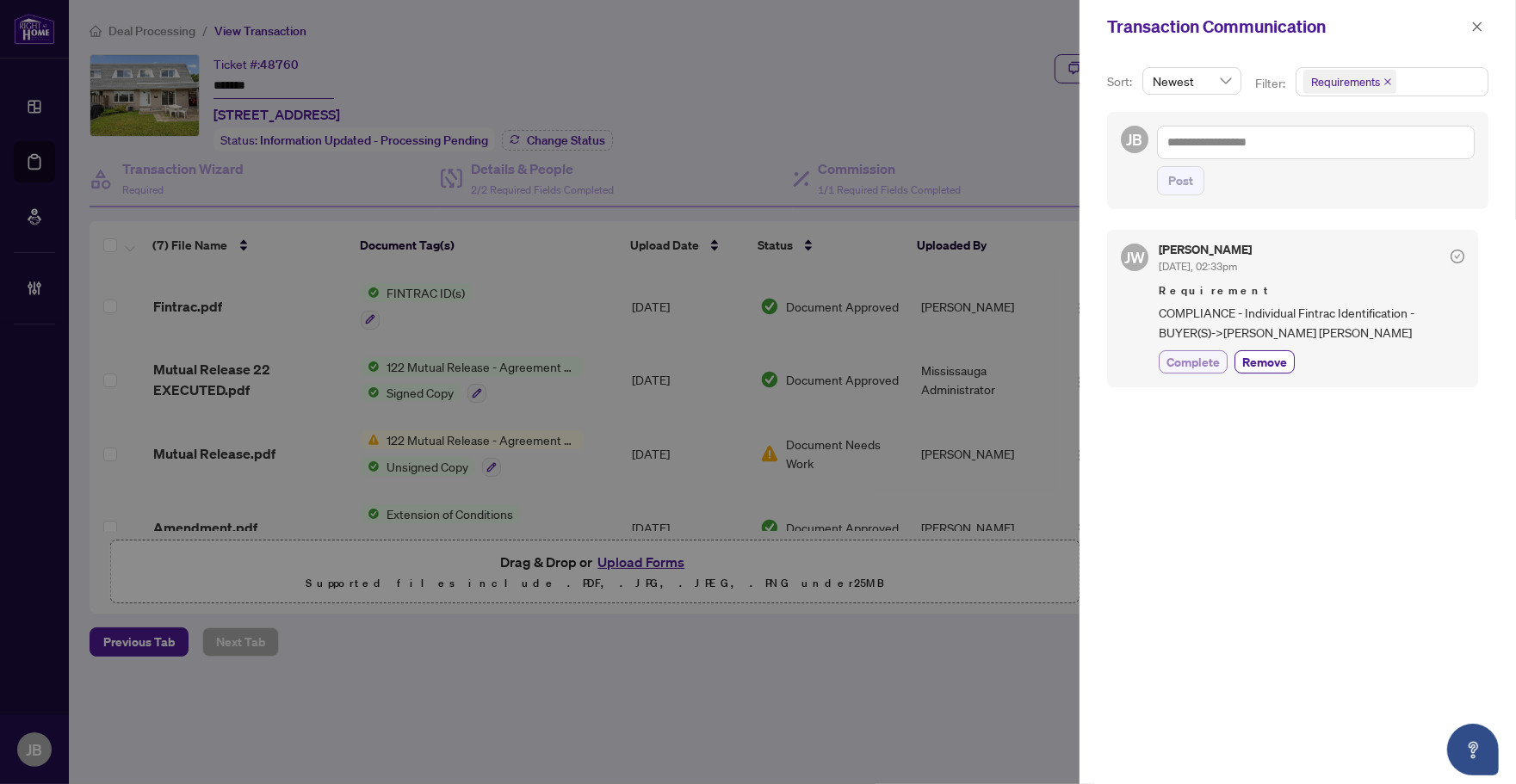
click at [1175, 355] on span "Complete" at bounding box center [1193, 362] width 53 height 18
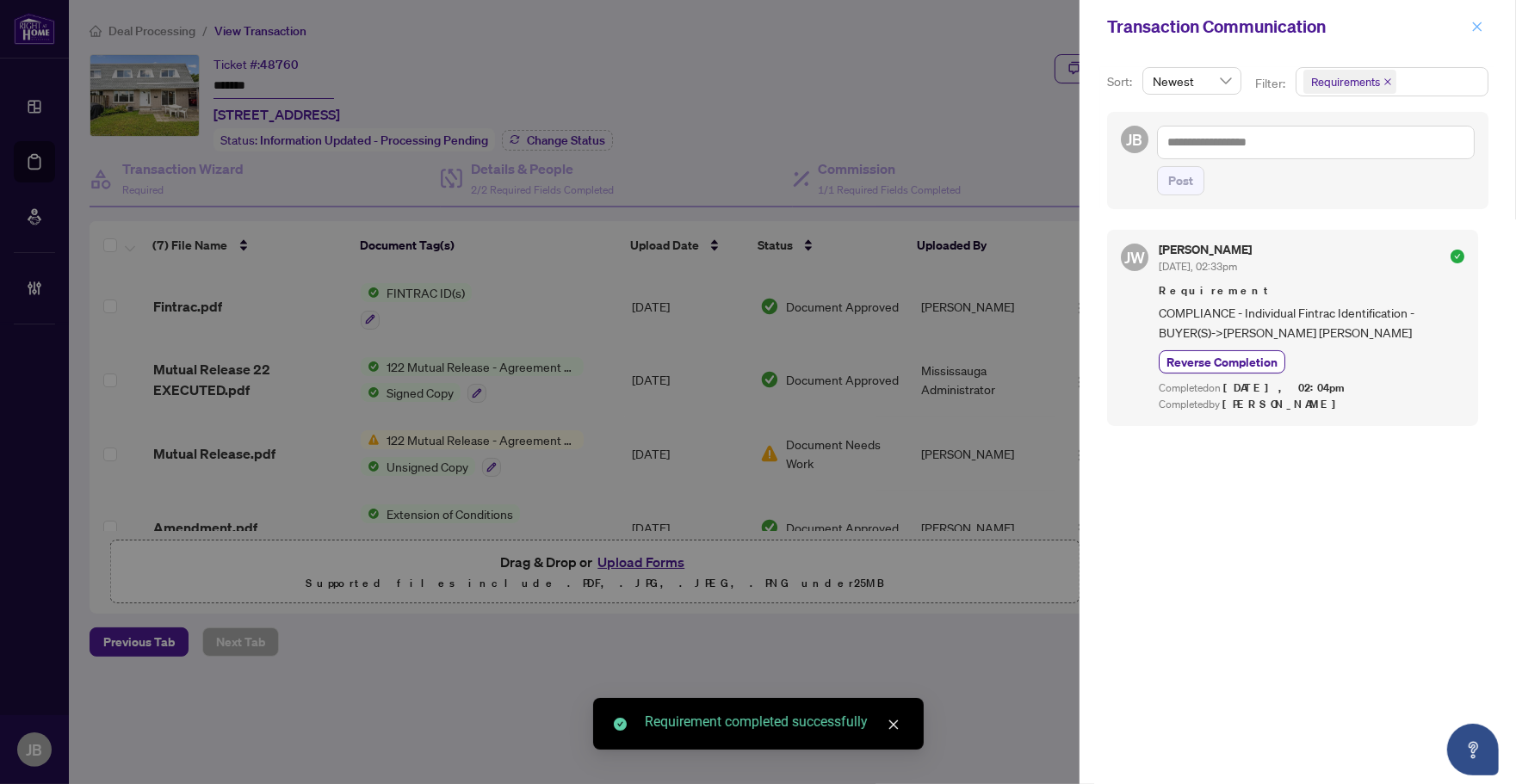
click at [1479, 22] on icon "close" at bounding box center [1477, 27] width 12 height 12
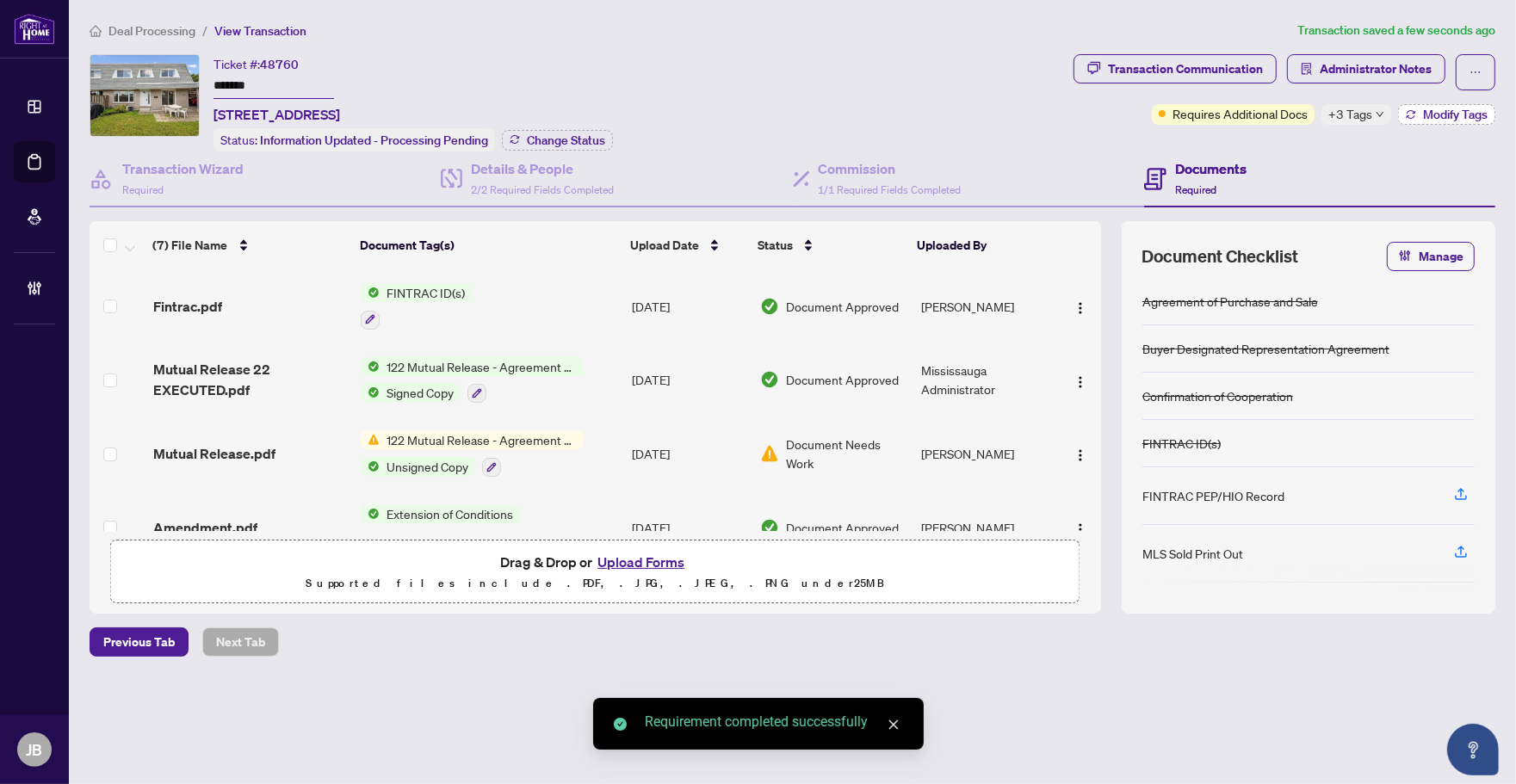
click at [1437, 115] on span "Modify Tags" at bounding box center [1455, 115] width 65 height 12
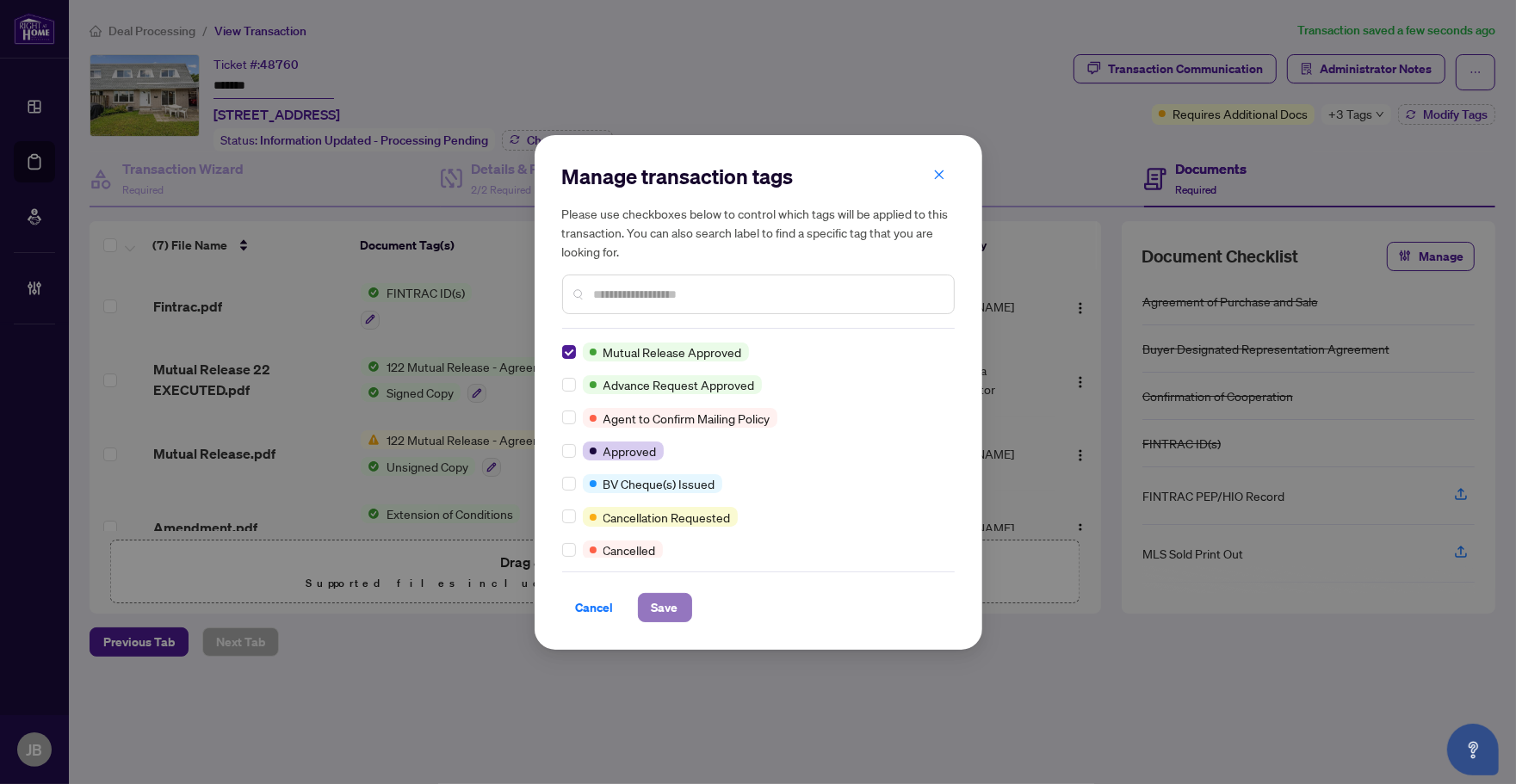
click at [656, 604] on span "Save" at bounding box center [665, 607] width 27 height 28
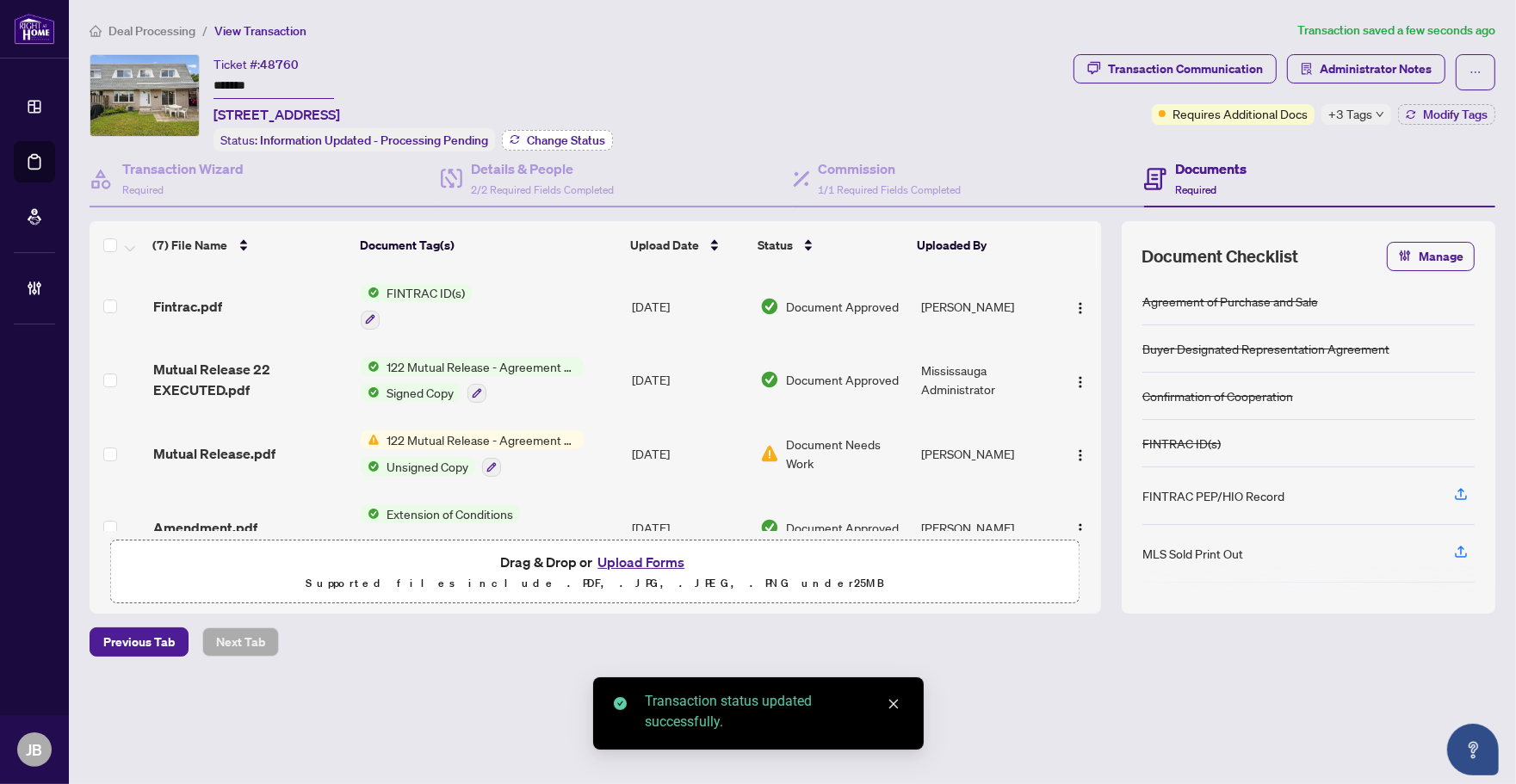
click at [592, 142] on span "Change Status" at bounding box center [565, 140] width 78 height 12
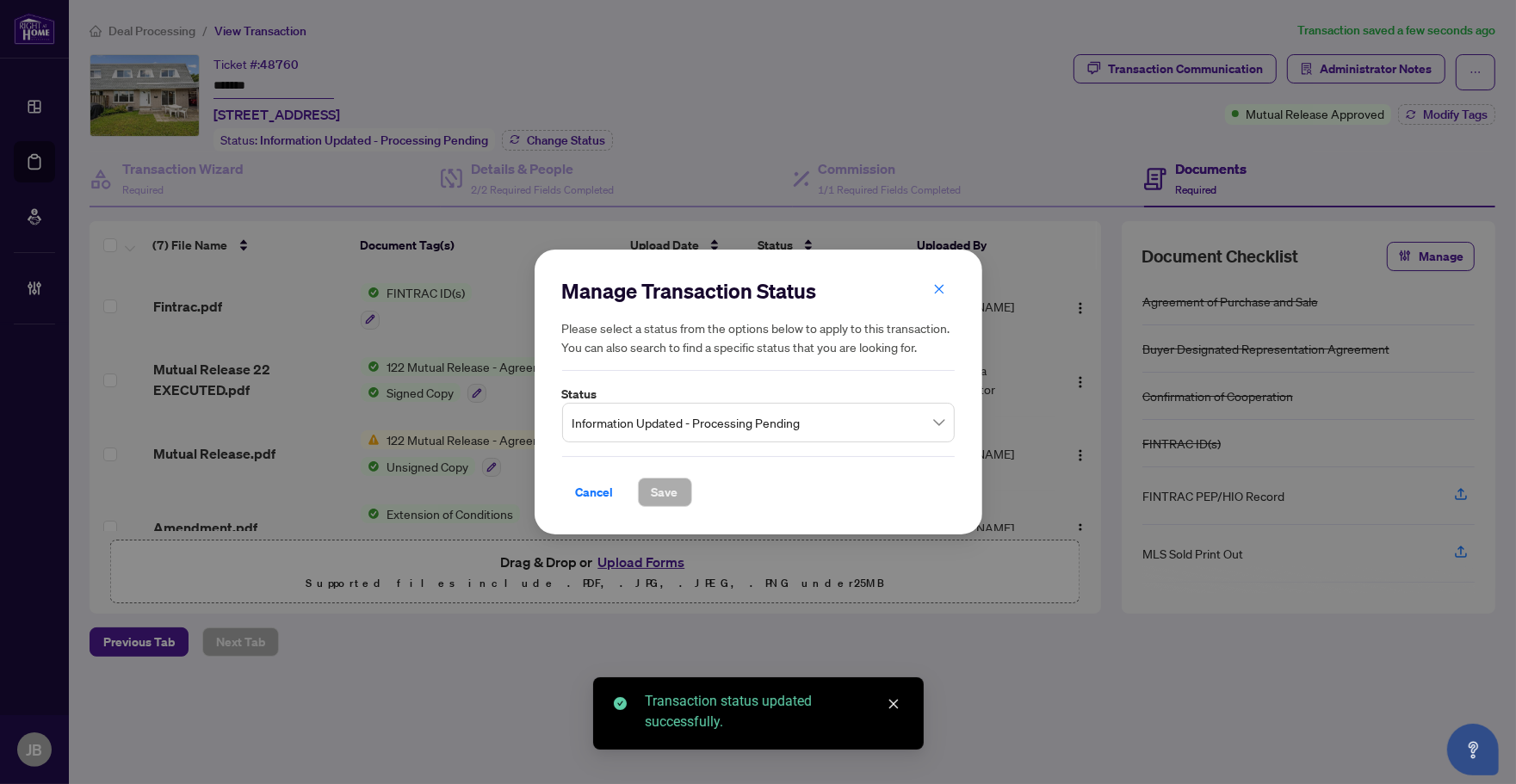
click at [678, 424] on span "Information Updated - Processing Pending" at bounding box center [758, 422] width 372 height 33
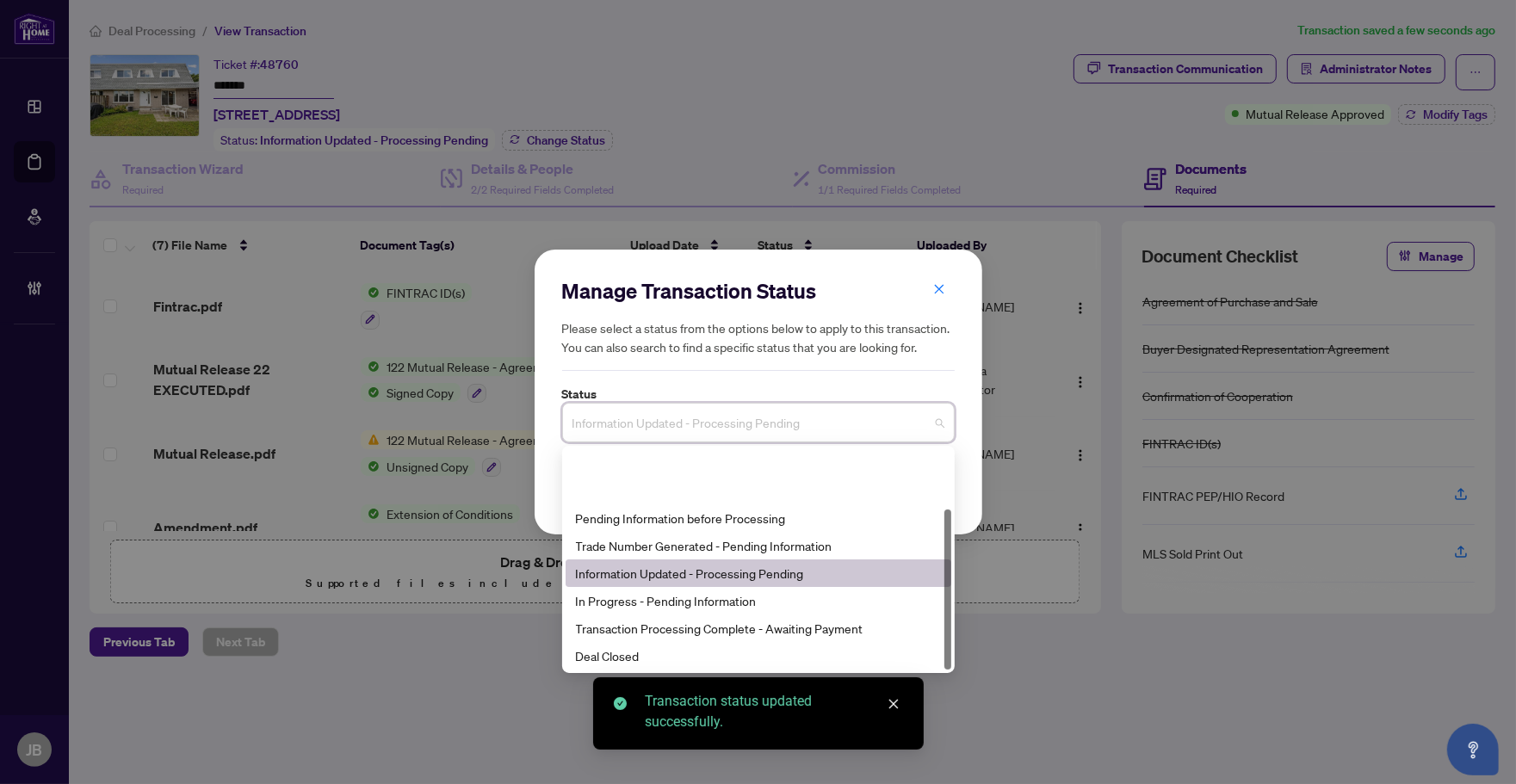
scroll to position [83, 0]
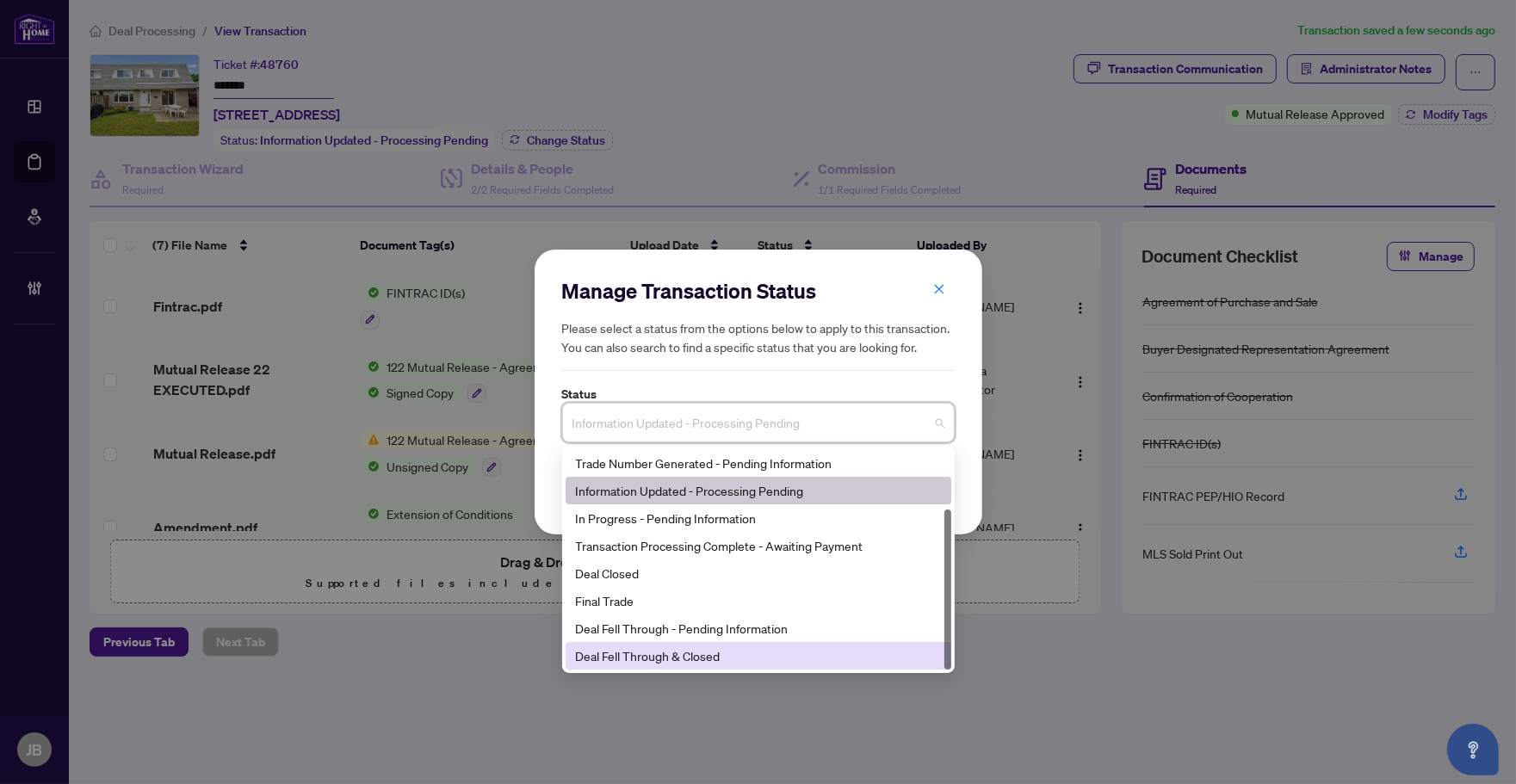
click at [684, 660] on div "Deal Fell Through & Closed" at bounding box center [758, 655] width 365 height 19
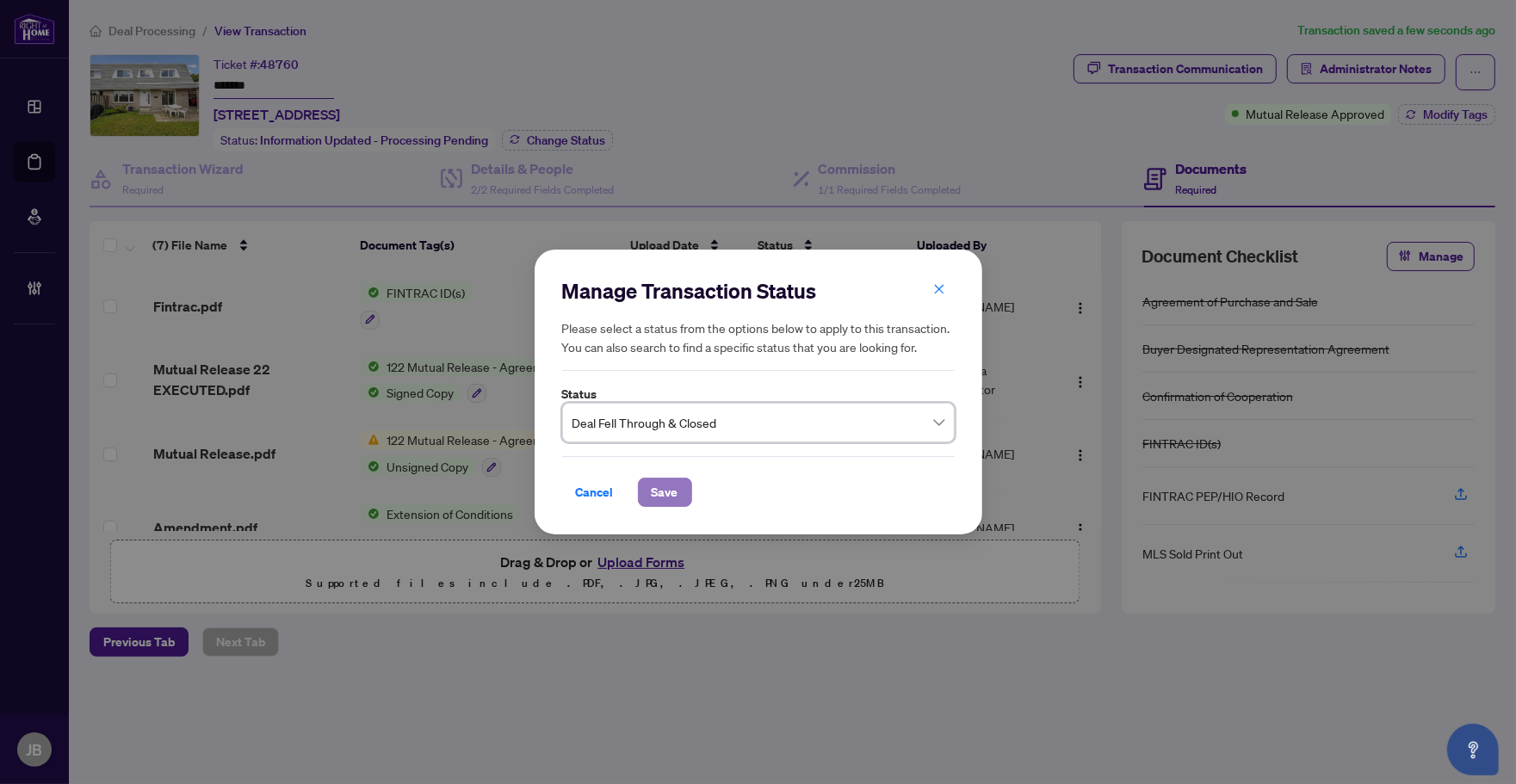
click at [665, 497] on span "Save" at bounding box center [665, 492] width 27 height 28
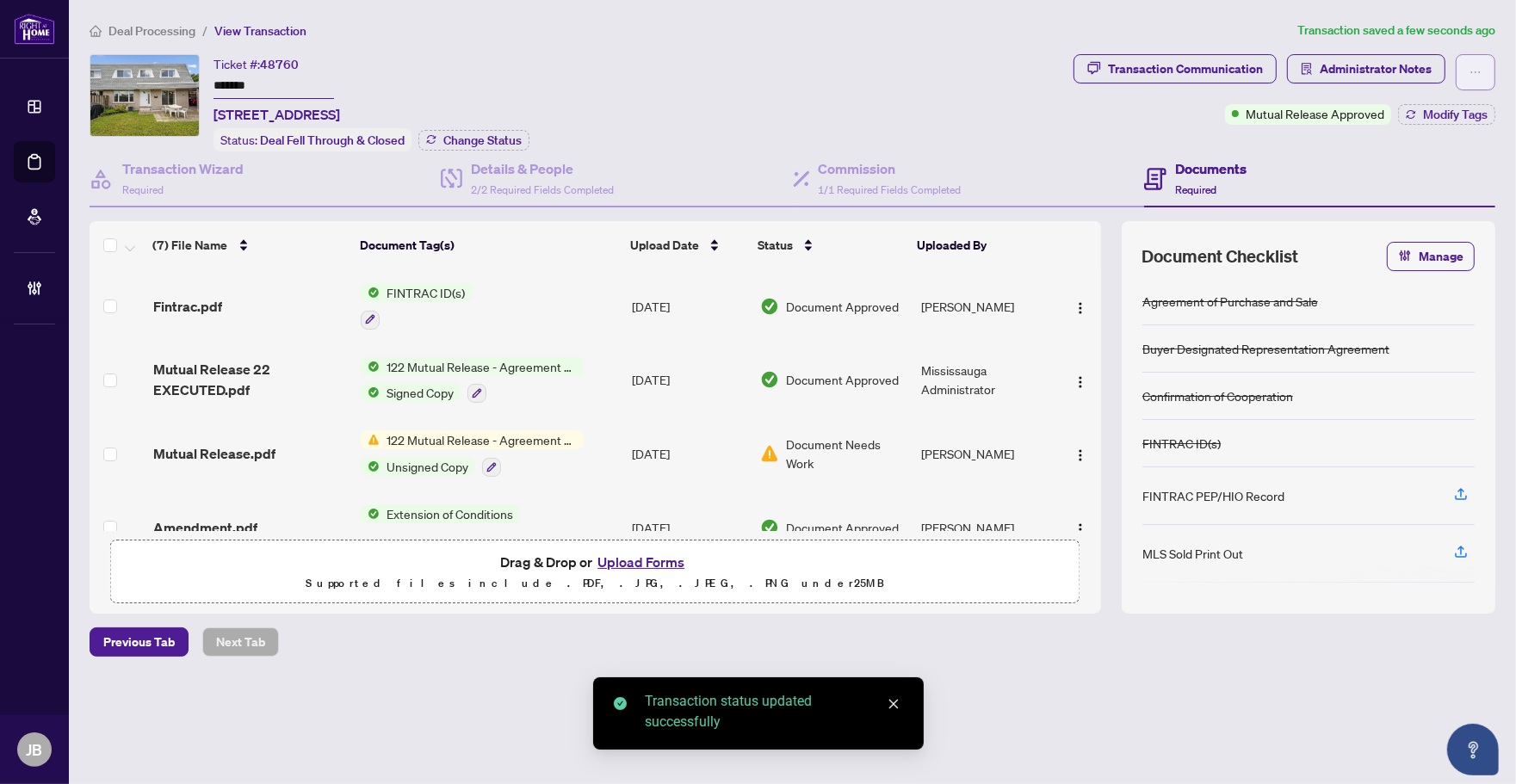
click at [1480, 75] on icon "ellipsis" at bounding box center [1475, 73] width 12 height 12
click at [1423, 171] on span "Submit for Completion" at bounding box center [1416, 164] width 132 height 19
type textarea "**********"
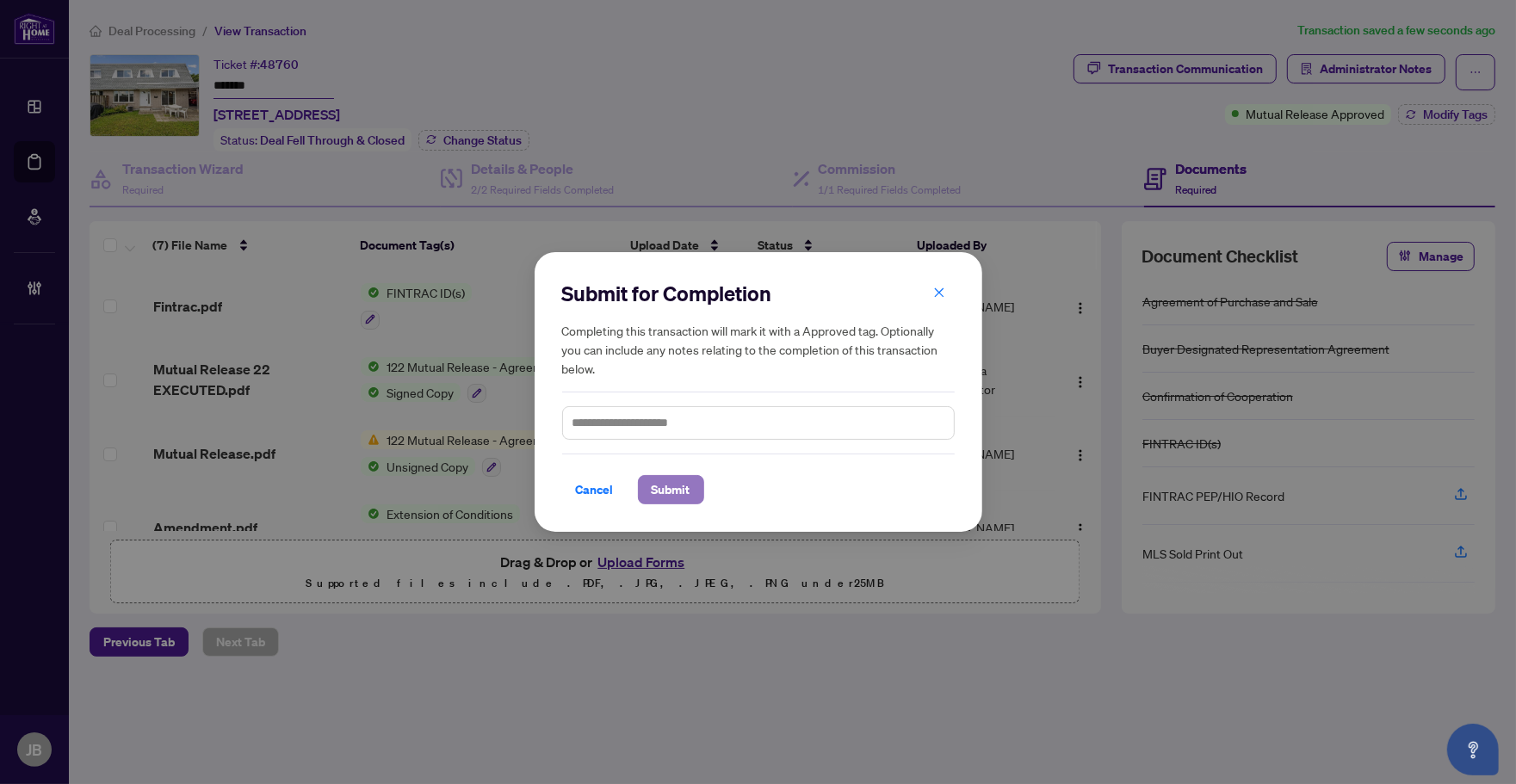
click at [656, 493] on span "Submit" at bounding box center [671, 489] width 39 height 28
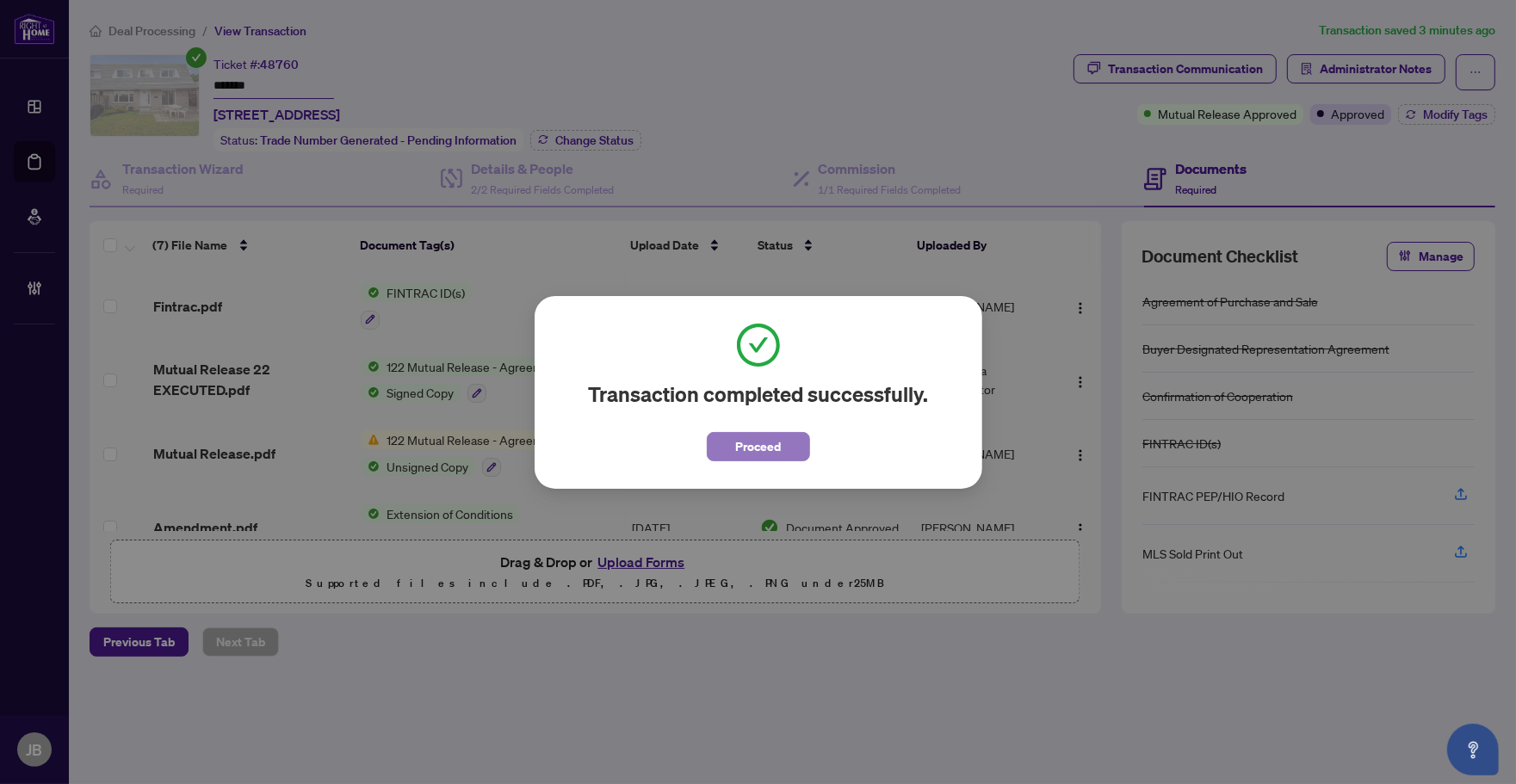
click at [753, 444] on span "Proceed" at bounding box center [758, 446] width 45 height 28
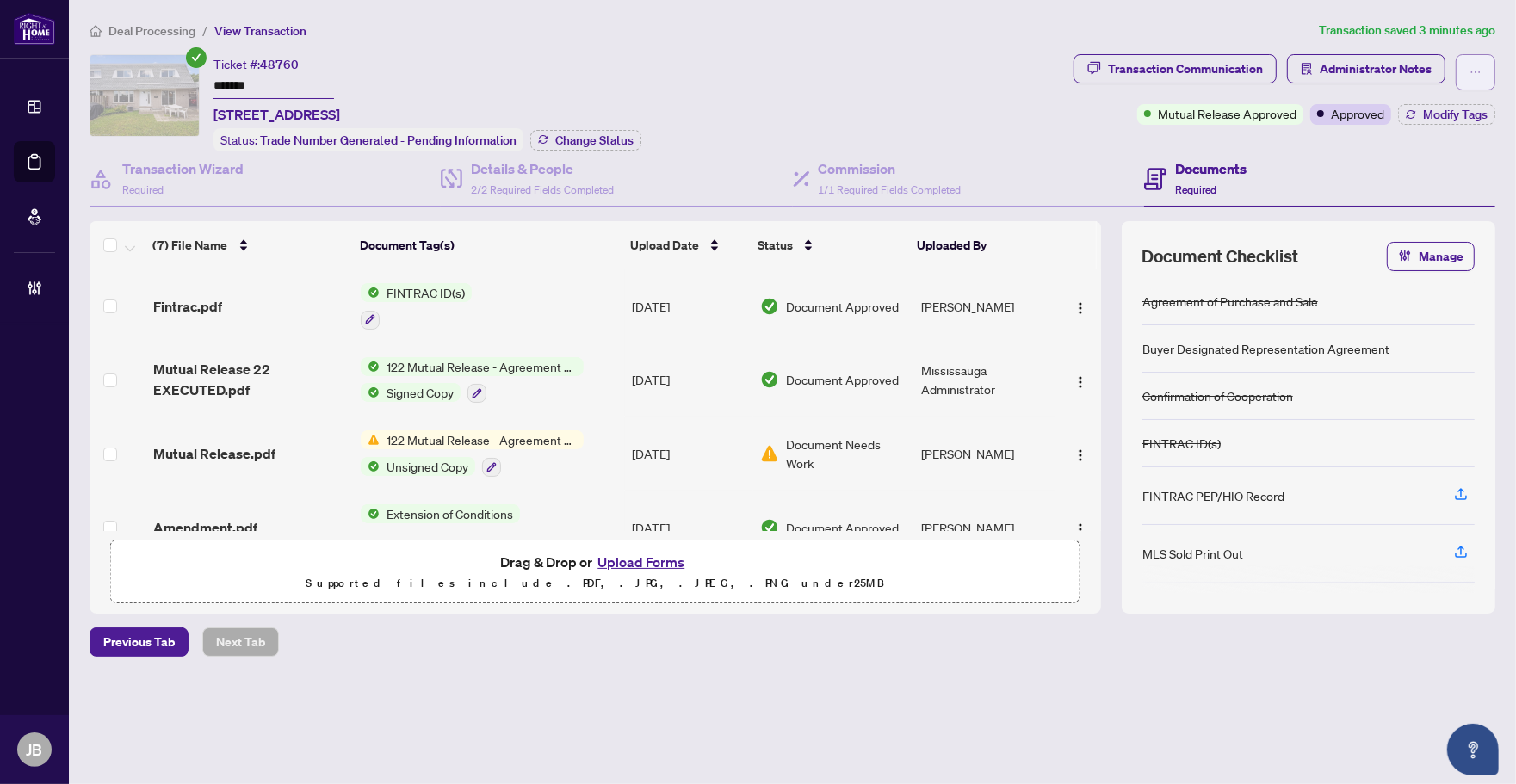
click at [1481, 71] on button "button" at bounding box center [1475, 72] width 40 height 36
click at [960, 58] on div "Ticket #: 48760 ******* 52-14 Williamsburg Road, Kitchener, ON N2E 1W1, Canada …" at bounding box center [578, 102] width 977 height 97
